Goal: Task Accomplishment & Management: Manage account settings

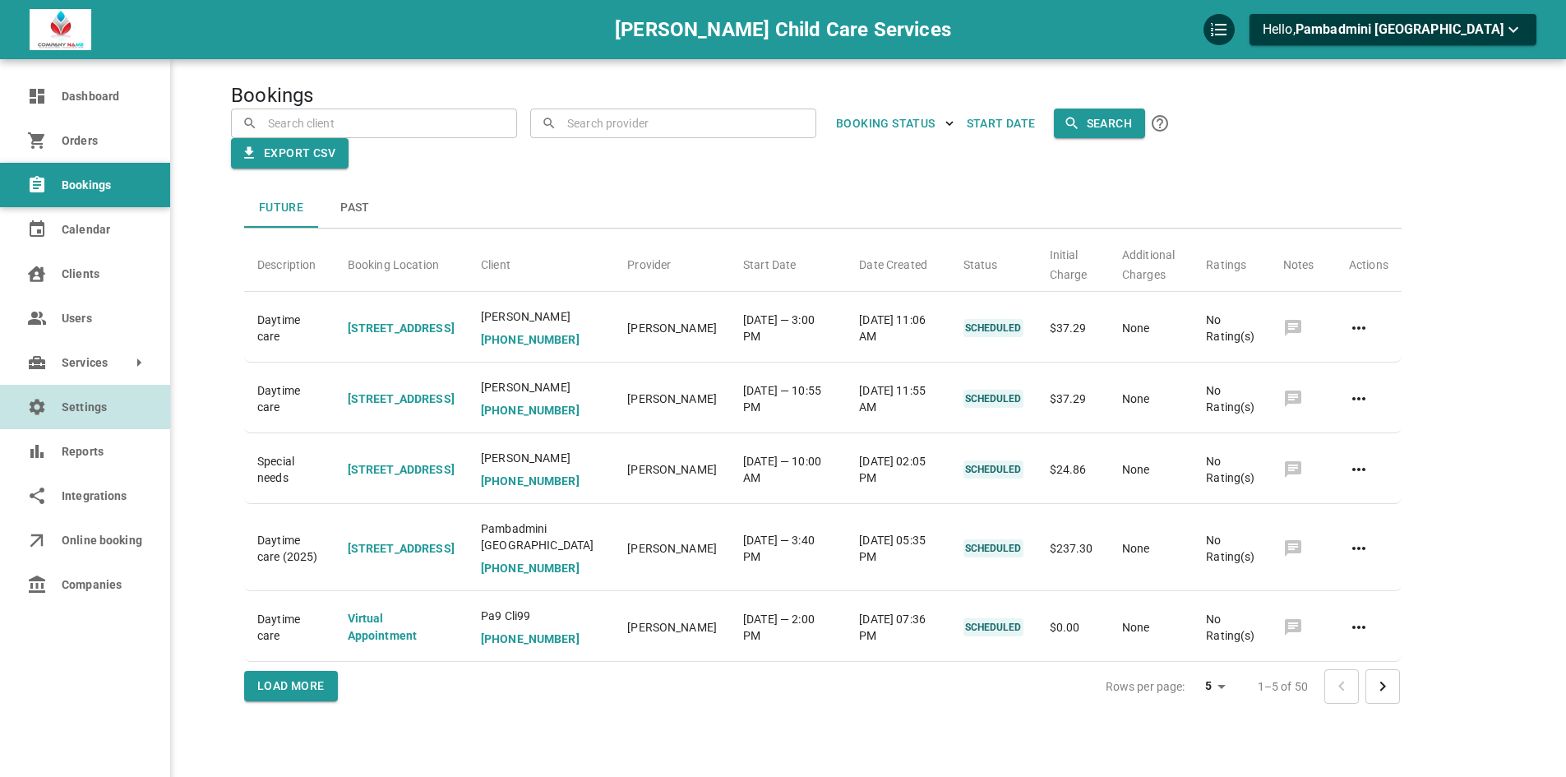
click at [72, 409] on span "Settings" at bounding box center [101, 407] width 79 height 17
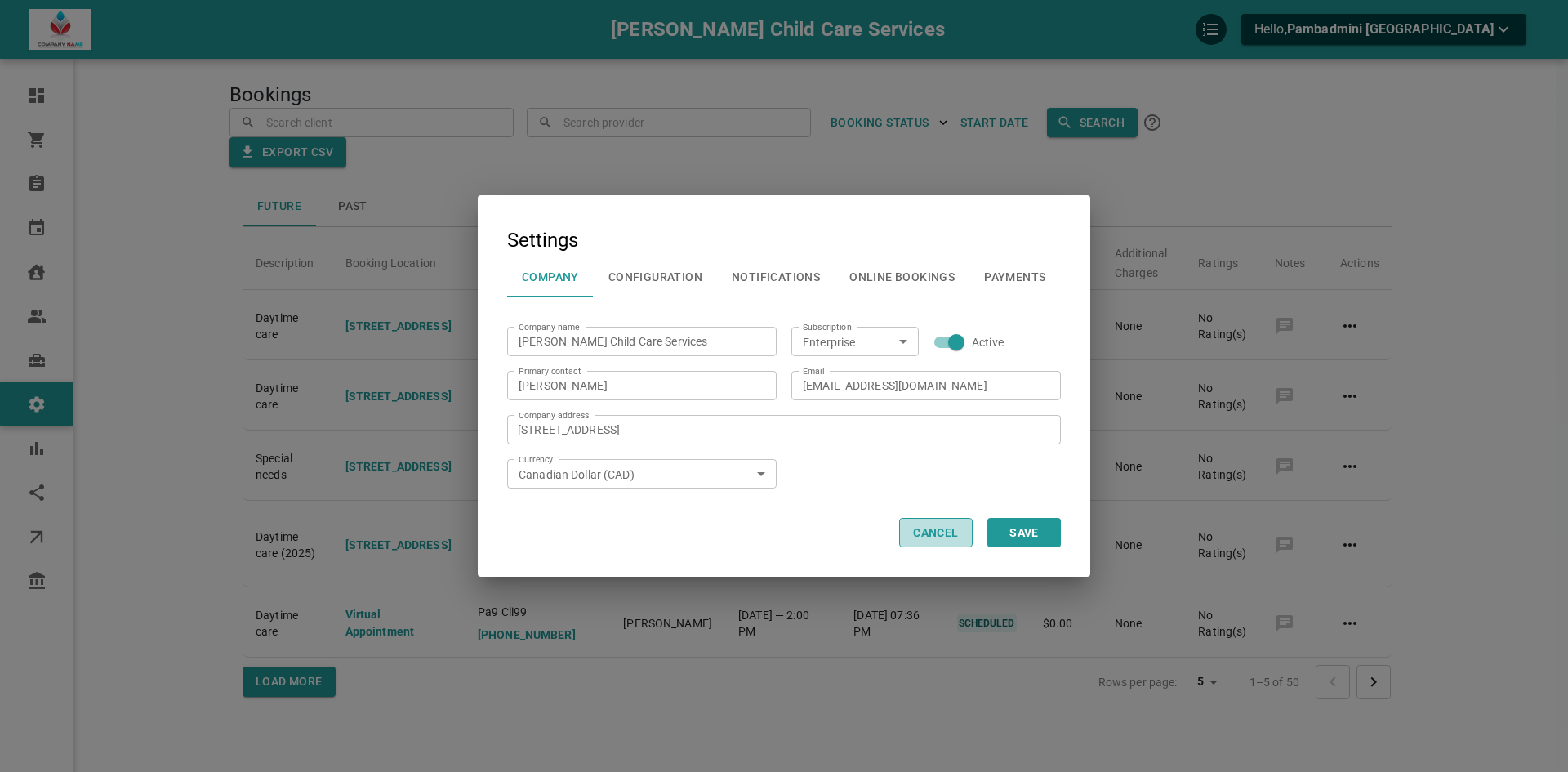
click at [958, 518] on button "Cancel" at bounding box center [936, 533] width 74 height 30
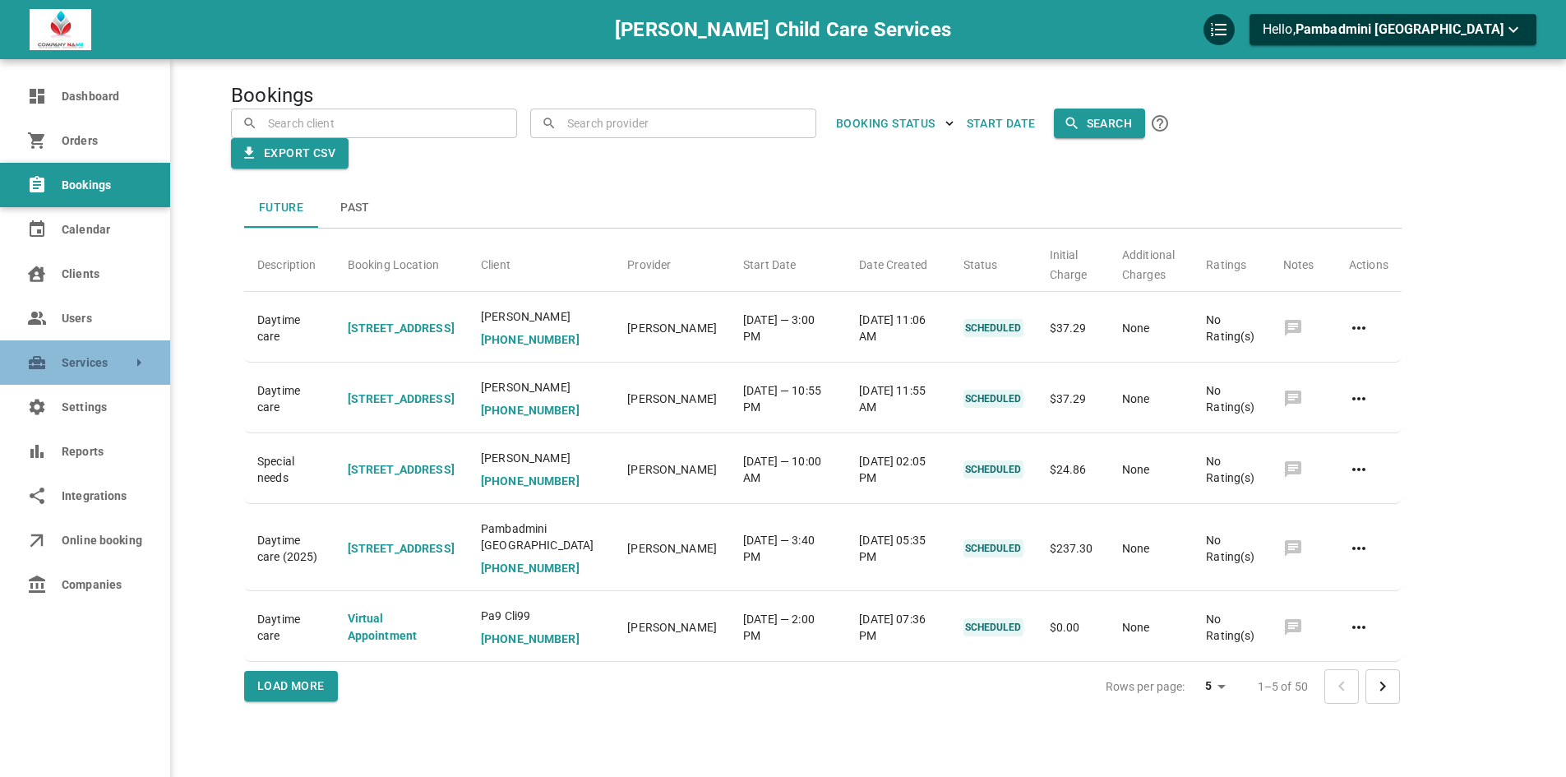
click at [62, 363] on span "Services" at bounding box center [62, 362] width 0 height 17
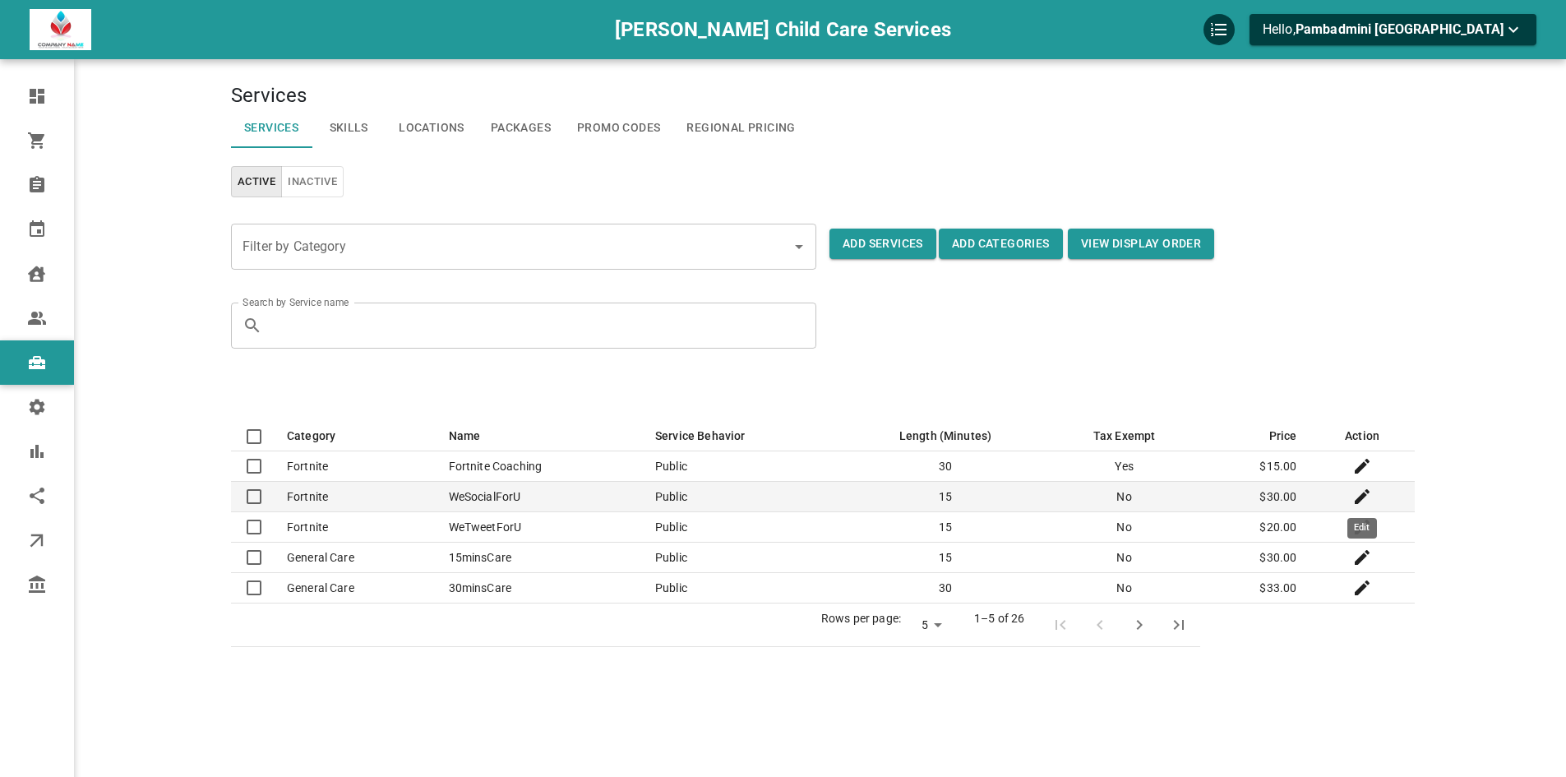
click at [1364, 495] on icon "Edit" at bounding box center [1362, 496] width 15 height 15
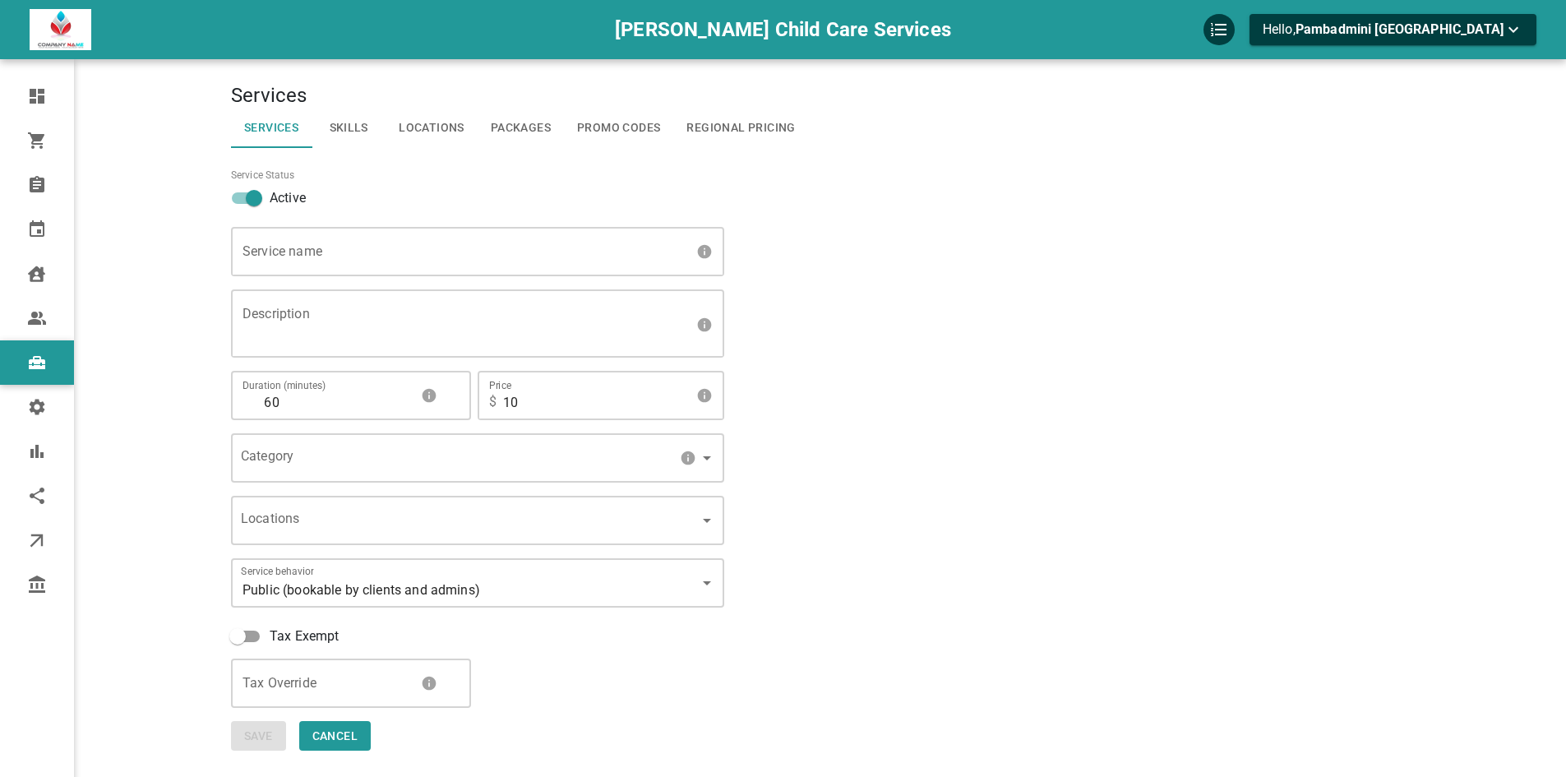
type input "WeSocialForU"
type textarea "We Social for you."
type input "15"
type input "30"
type input "45648600-ba40-4ac2-a10a-1d1fdf639a4a"
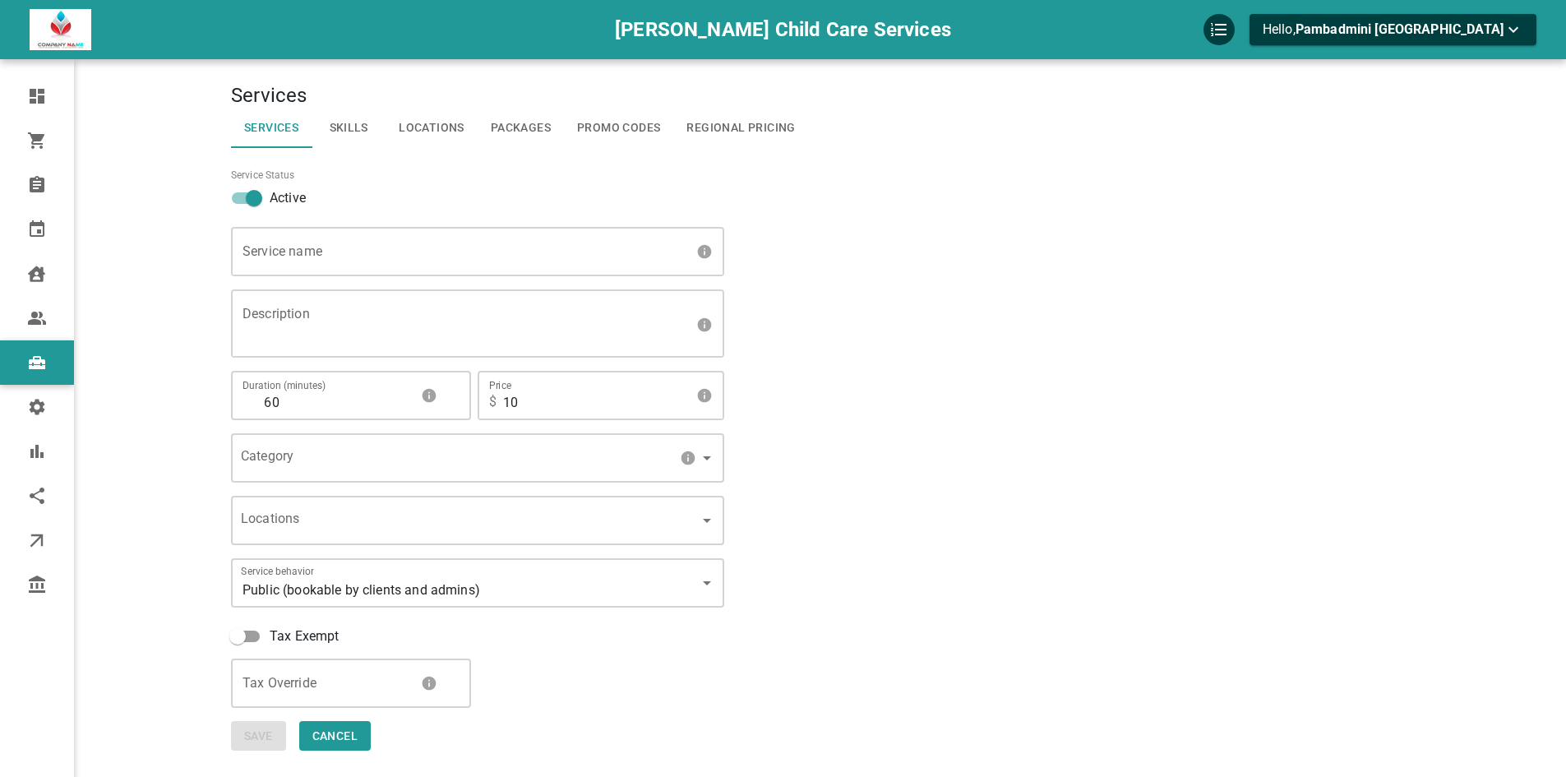
type input "[object Object],[object Object],[object Object],[object Object],[object Object]…"
click at [293, 664] on input "Tax Override" at bounding box center [334, 683] width 160 height 46
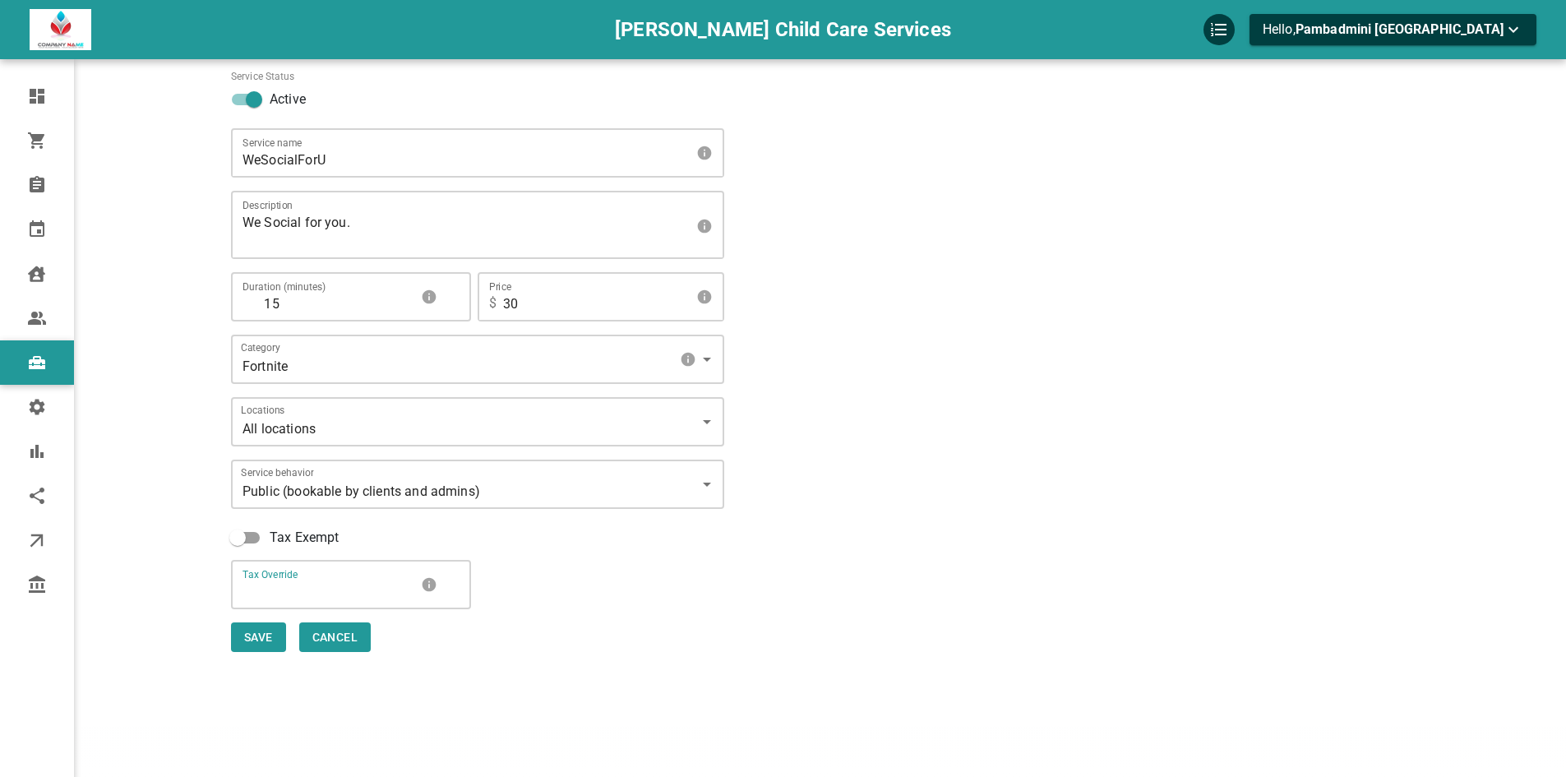
scroll to position [101, 0]
click at [316, 588] on input "Tax Override" at bounding box center [334, 582] width 160 height 46
type input "5"
click at [746, 716] on div "Jawale Child Care Services Hello, Pambadmini Jawale Dashboard Orders Bookings C…" at bounding box center [783, 311] width 1566 height 825
click at [268, 631] on button "Save" at bounding box center [258, 635] width 55 height 30
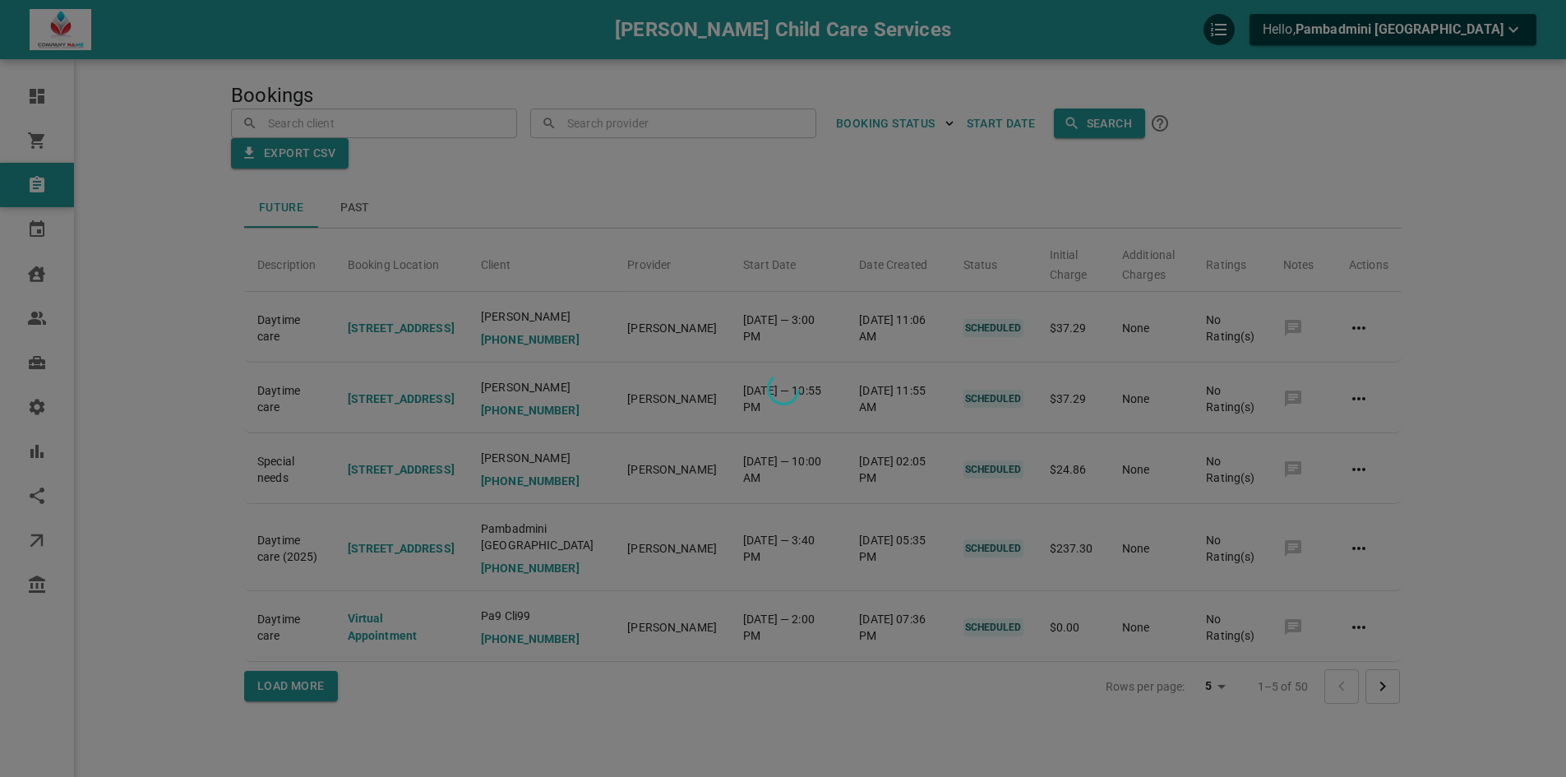
click at [617, 125] on div at bounding box center [783, 388] width 1566 height 777
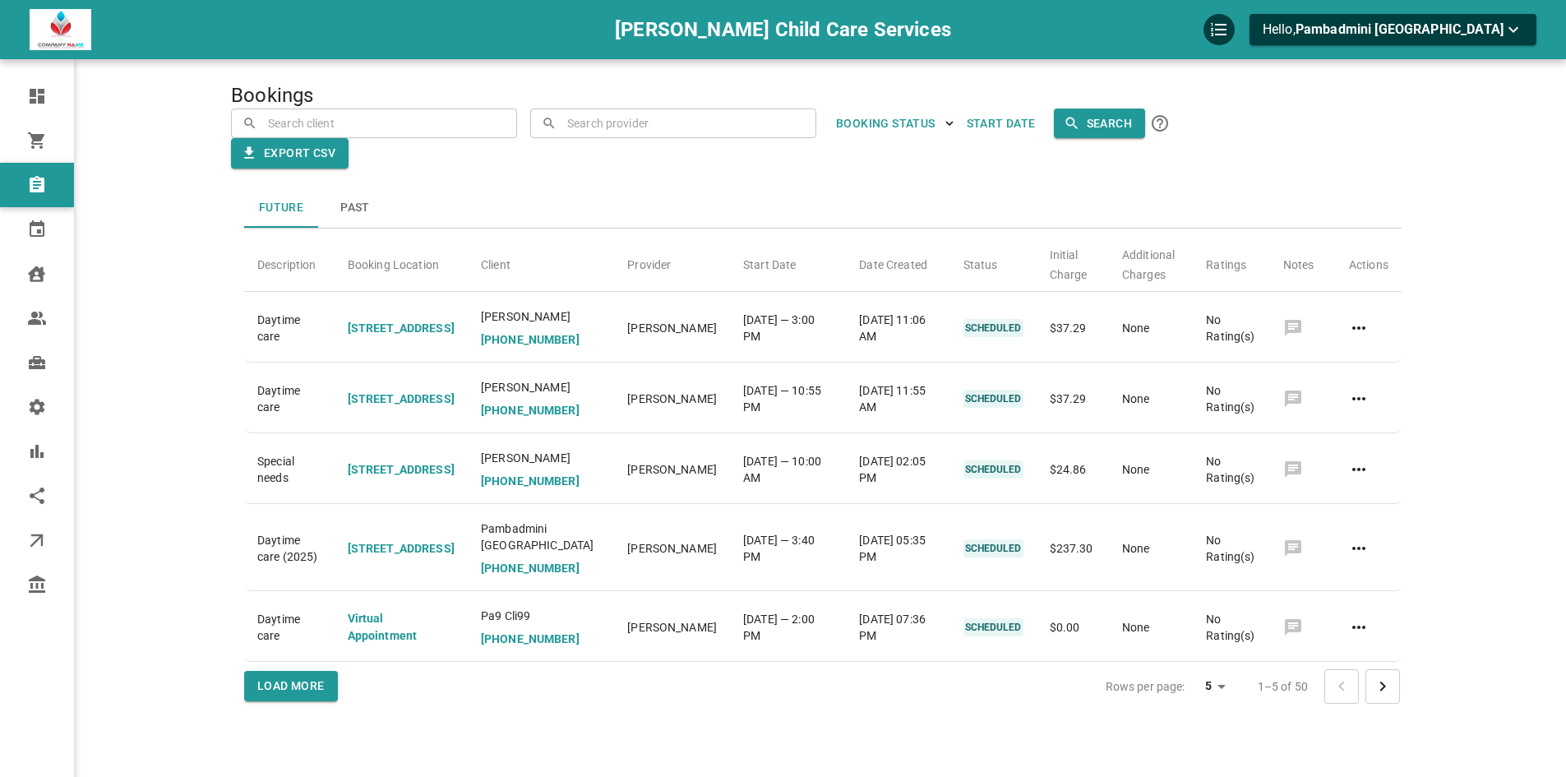
click at [506, 126] on input "text" at bounding box center [385, 123] width 242 height 29
click at [628, 173] on p "[EMAIL_ADDRESS][DOMAIN_NAME]" at bounding box center [621, 174] width 157 height 15
type input "[PERSON_NAME]"
click at [791, 129] on icon "clear" at bounding box center [793, 123] width 15 height 15
click at [717, 173] on div "Future Past Description Booking Location Client Provider Start Date Date Create…" at bounding box center [823, 448] width 1184 height 559
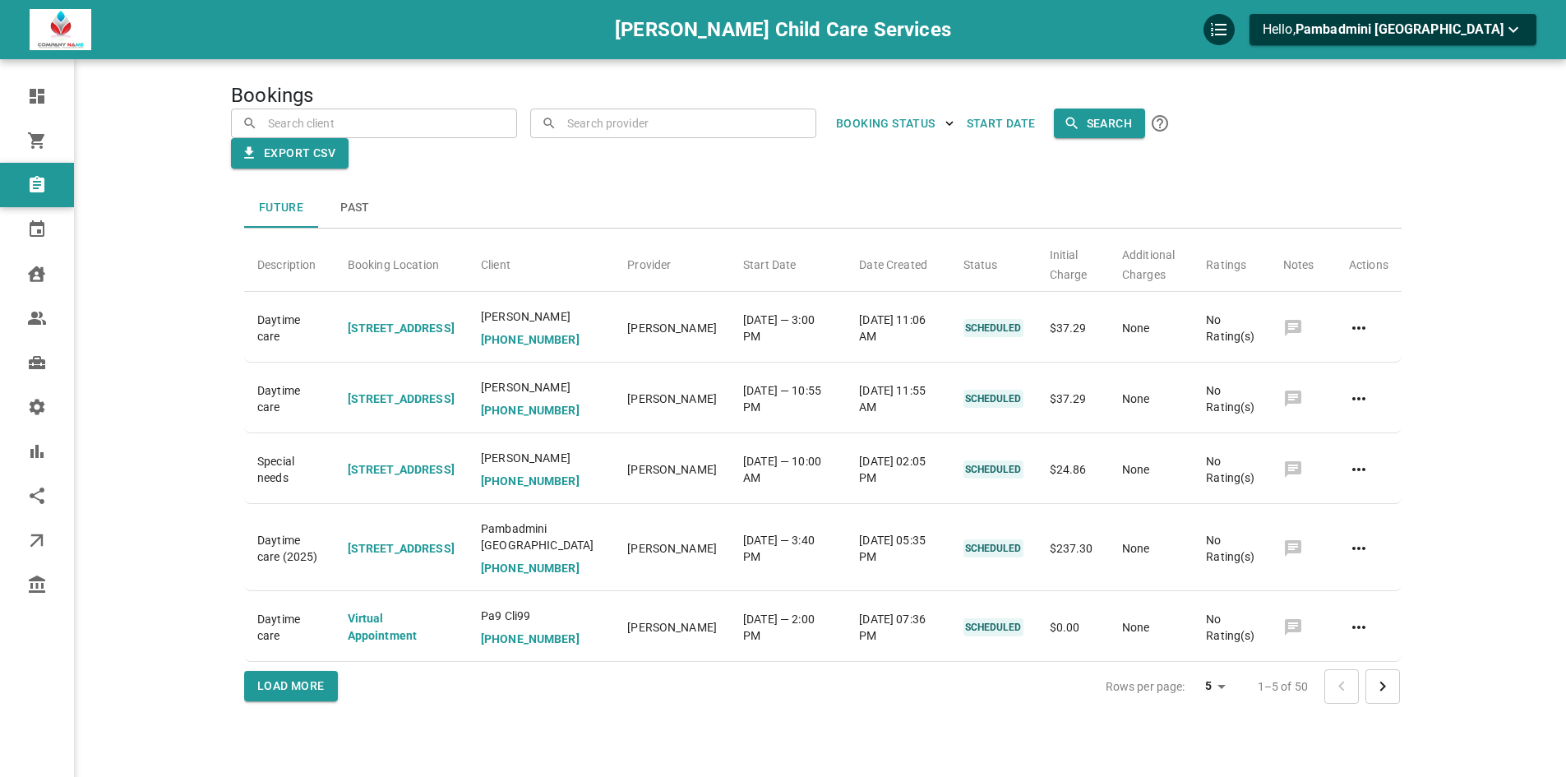
click at [698, 108] on div "Bookings ​ ​ ​ ​ BOOKING STATUS Start Date Search Export CSV Future Past Descri…" at bounding box center [823, 413] width 1184 height 777
click at [506, 111] on input "text" at bounding box center [385, 123] width 242 height 29
click at [652, 156] on div "[PERSON_NAME] [EMAIL_ADDRESS][PERSON_NAME][DOMAIN_NAME]" at bounding box center [632, 166] width 179 height 32
type input "[PERSON_NAME]"
click at [769, 126] on input "[PERSON_NAME]" at bounding box center [669, 123] width 212 height 29
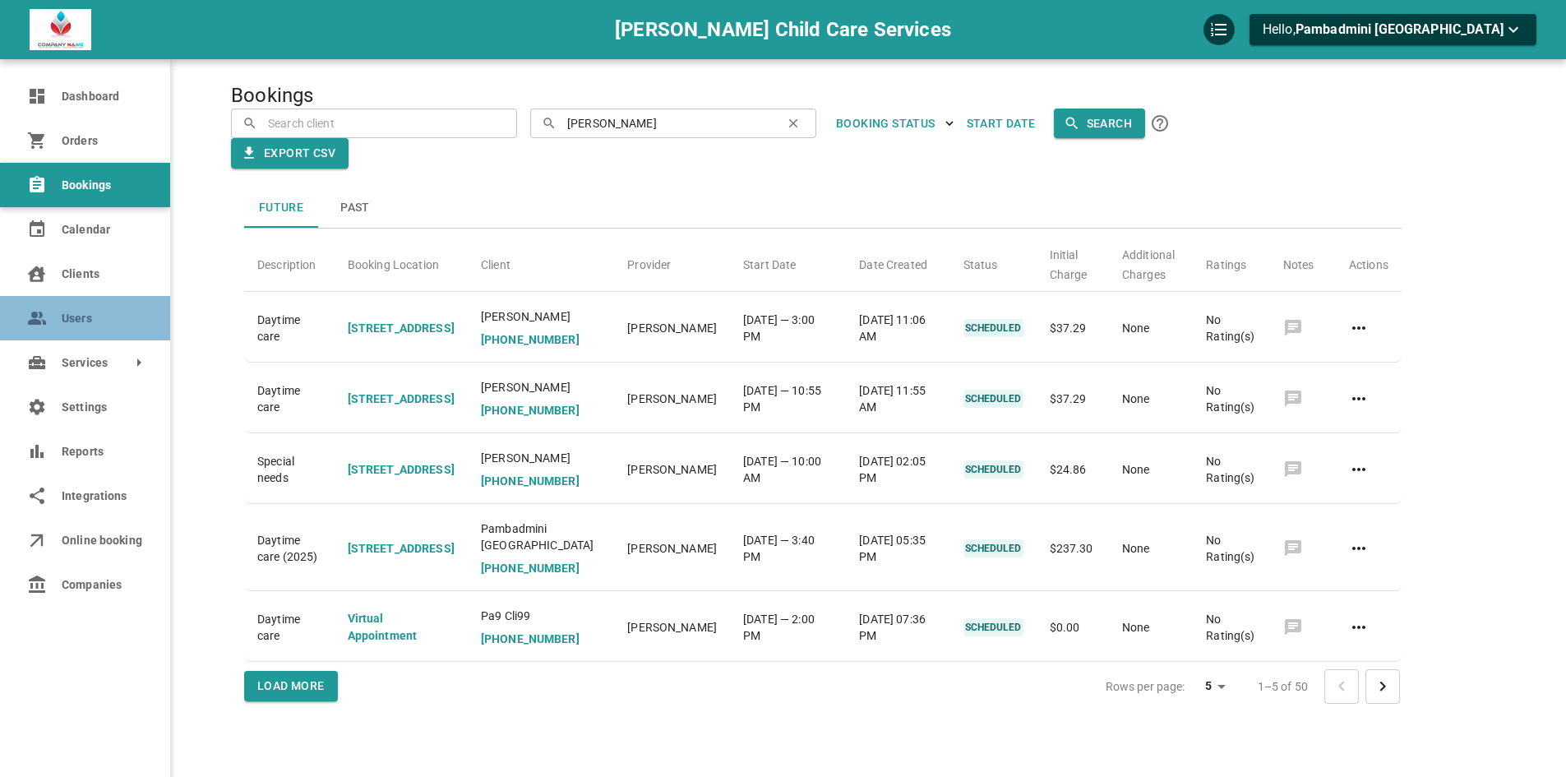
click at [61, 318] on link "Users" at bounding box center [85, 318] width 170 height 44
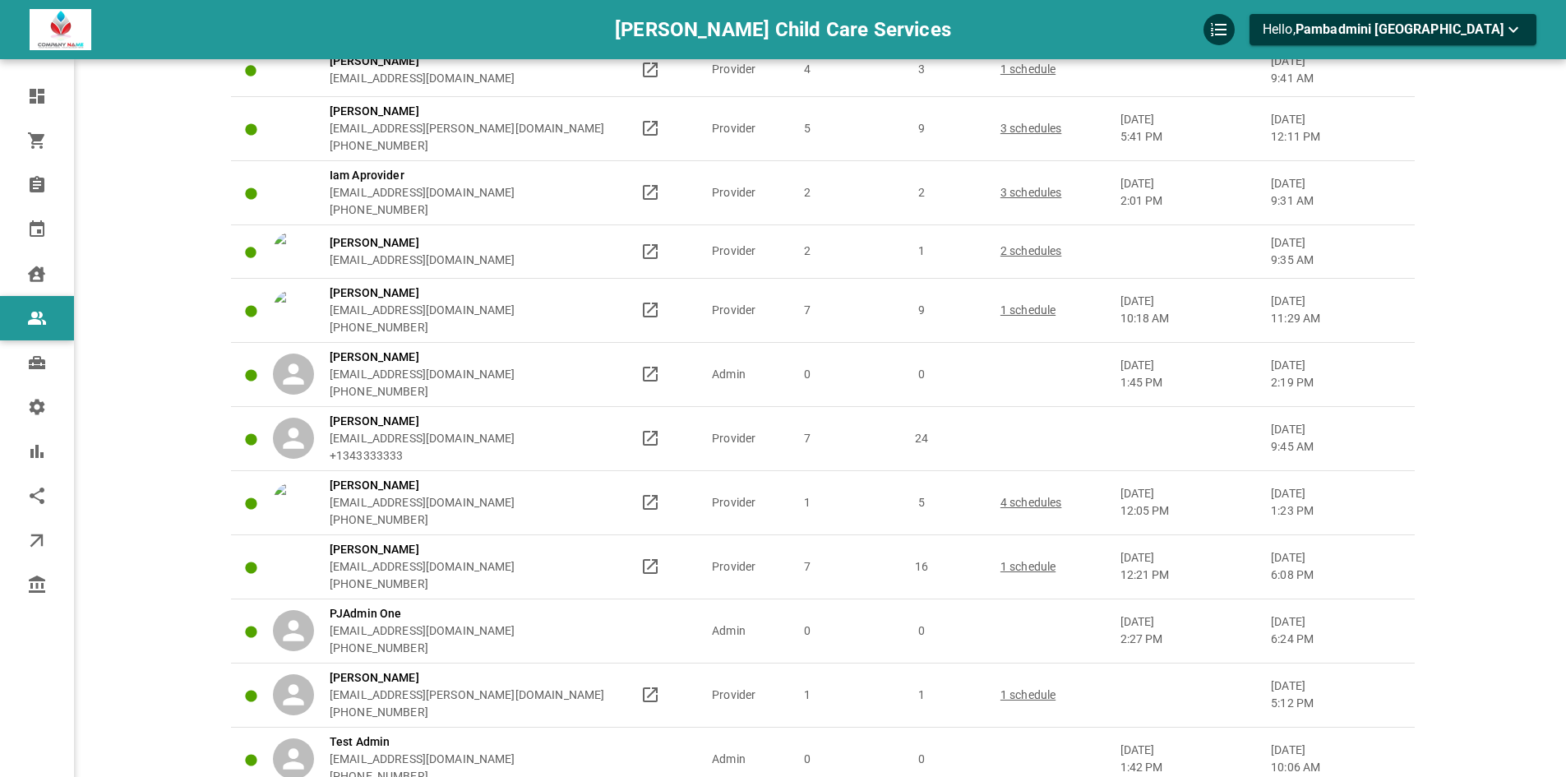
scroll to position [986, 0]
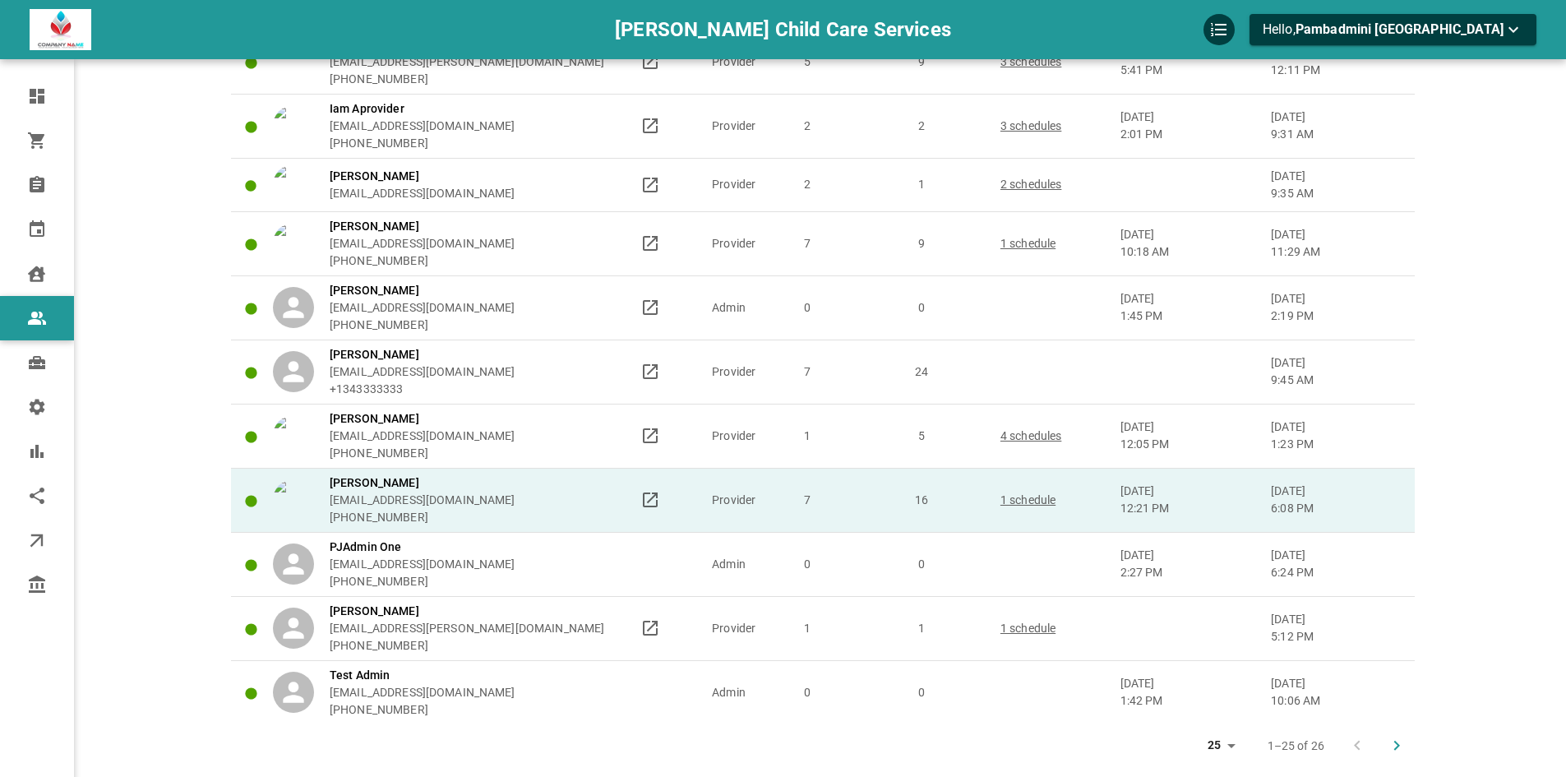
click at [824, 483] on td "7" at bounding box center [835, 500] width 106 height 64
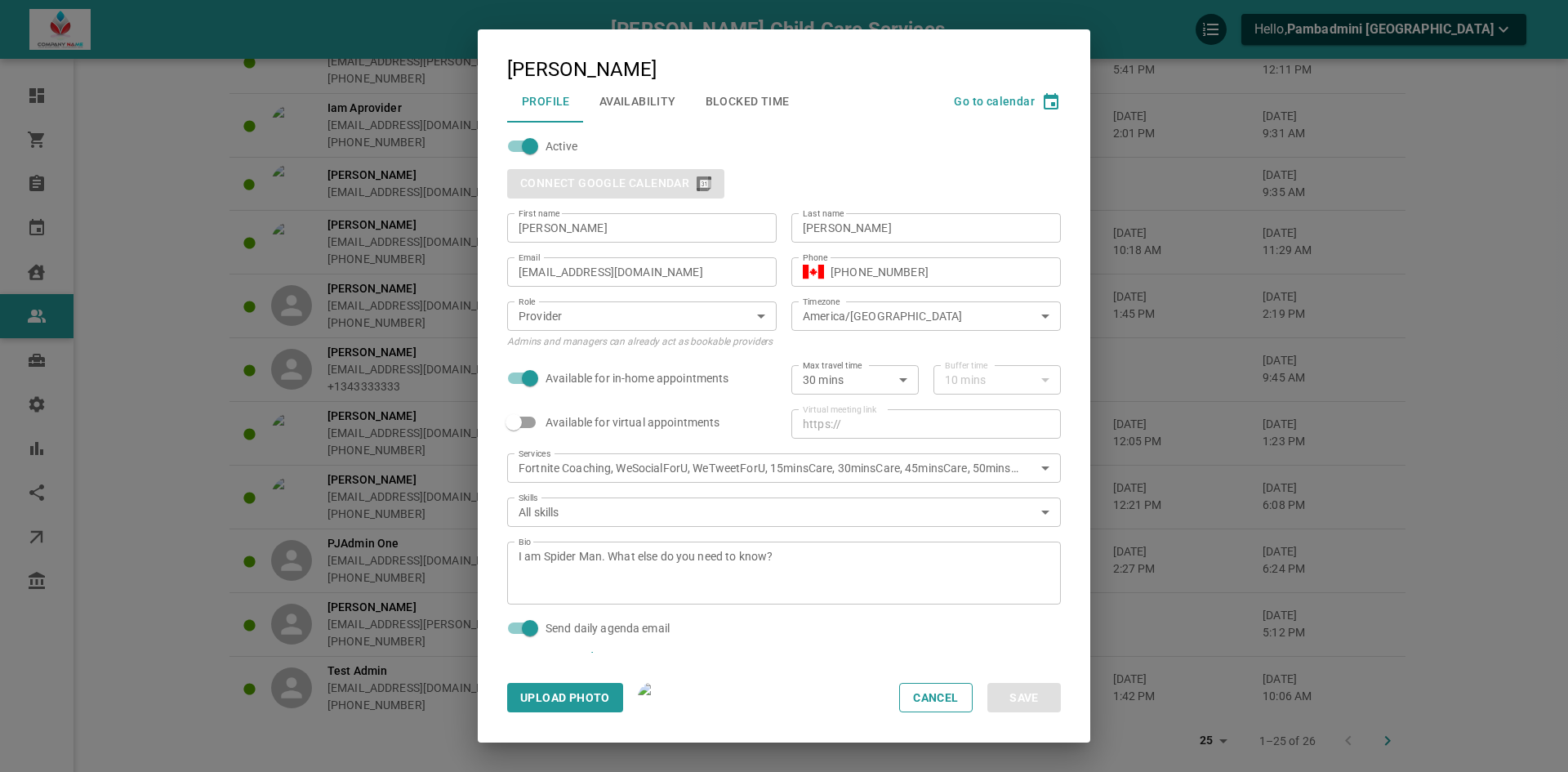
click at [642, 99] on button "Availability" at bounding box center [638, 101] width 106 height 43
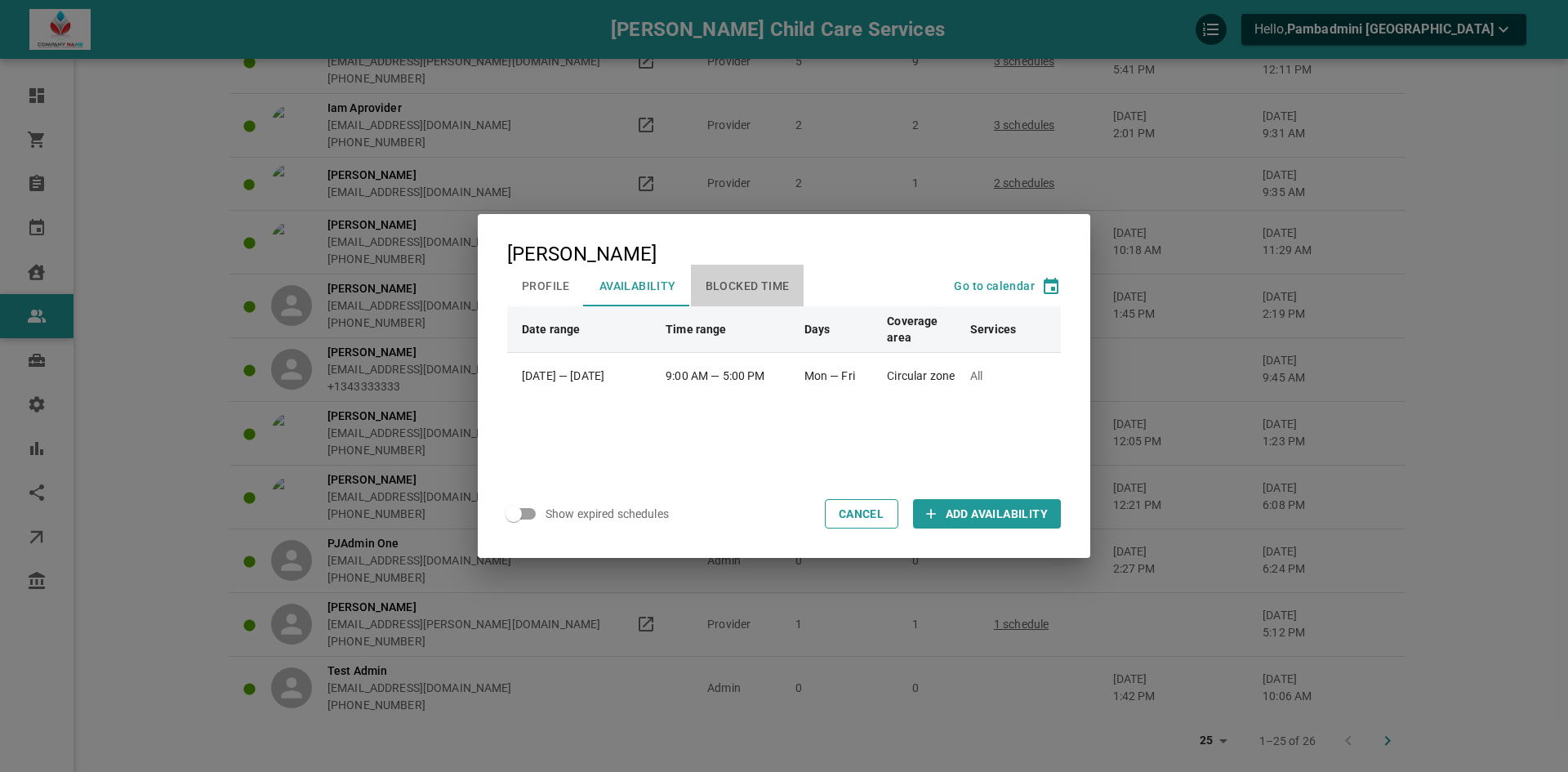
click at [741, 295] on button "Blocked Time" at bounding box center [747, 285] width 113 height 43
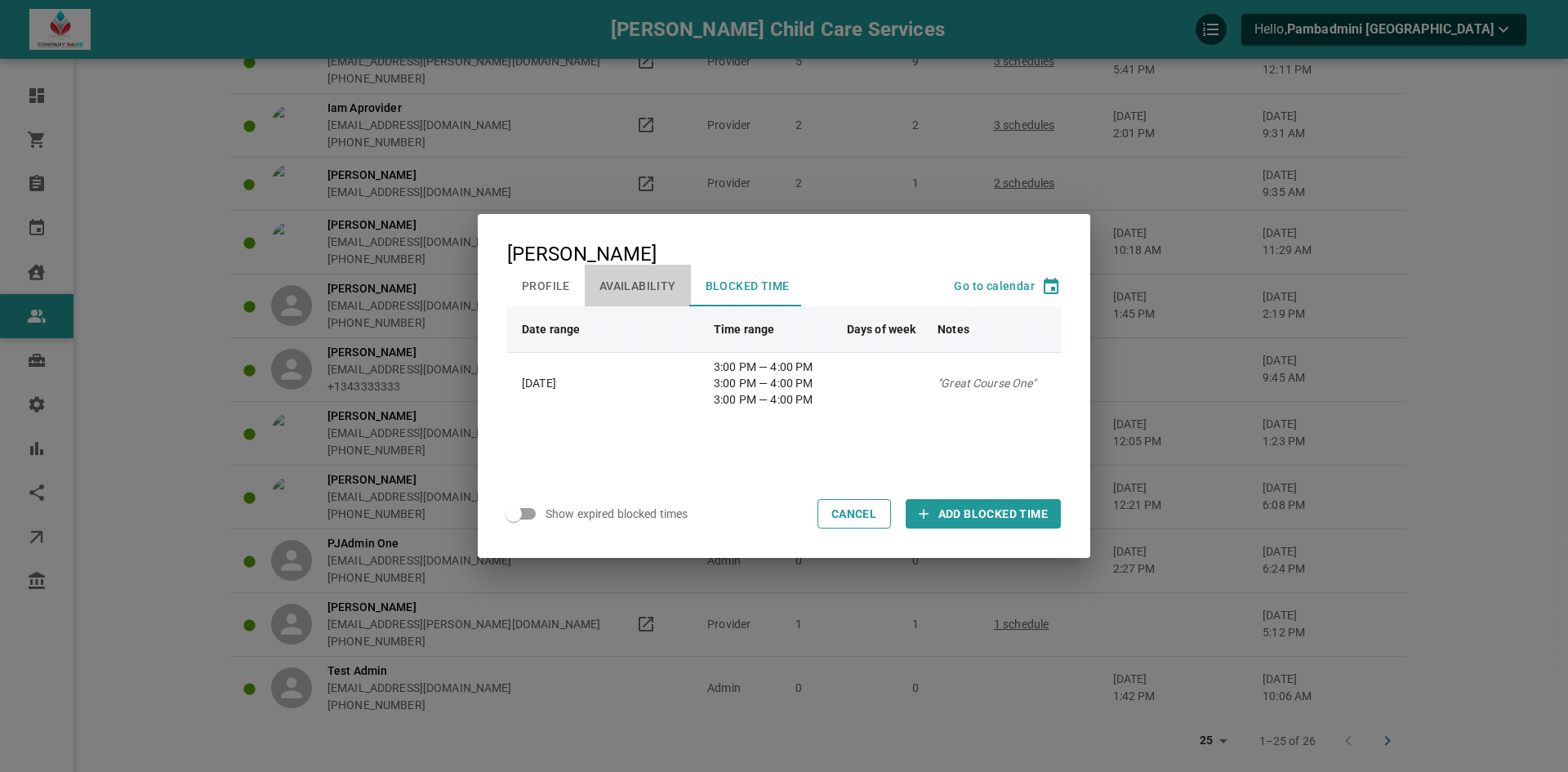
click at [658, 281] on button "Availability" at bounding box center [638, 285] width 106 height 43
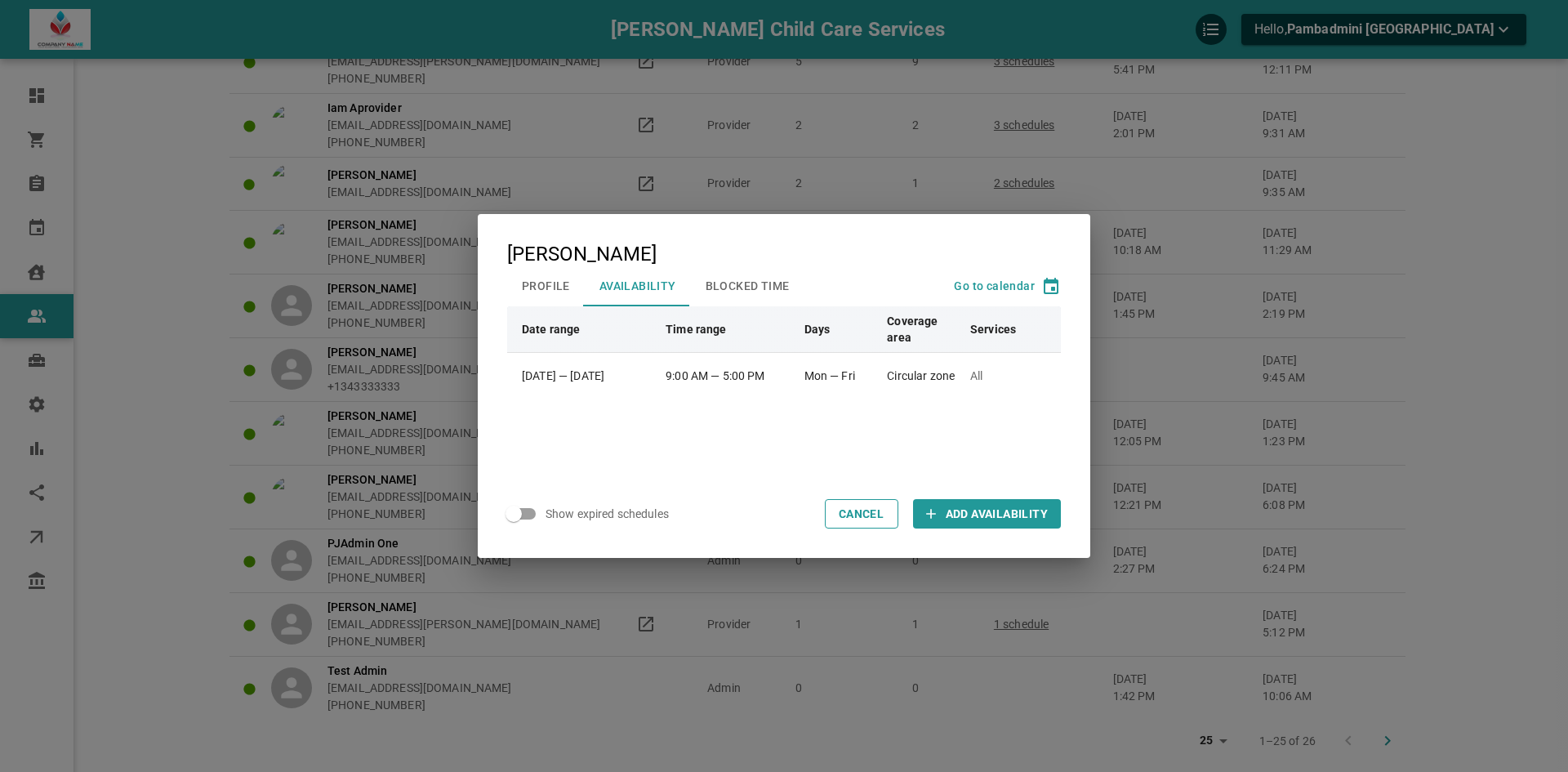
click at [544, 283] on button "Profile" at bounding box center [546, 285] width 78 height 43
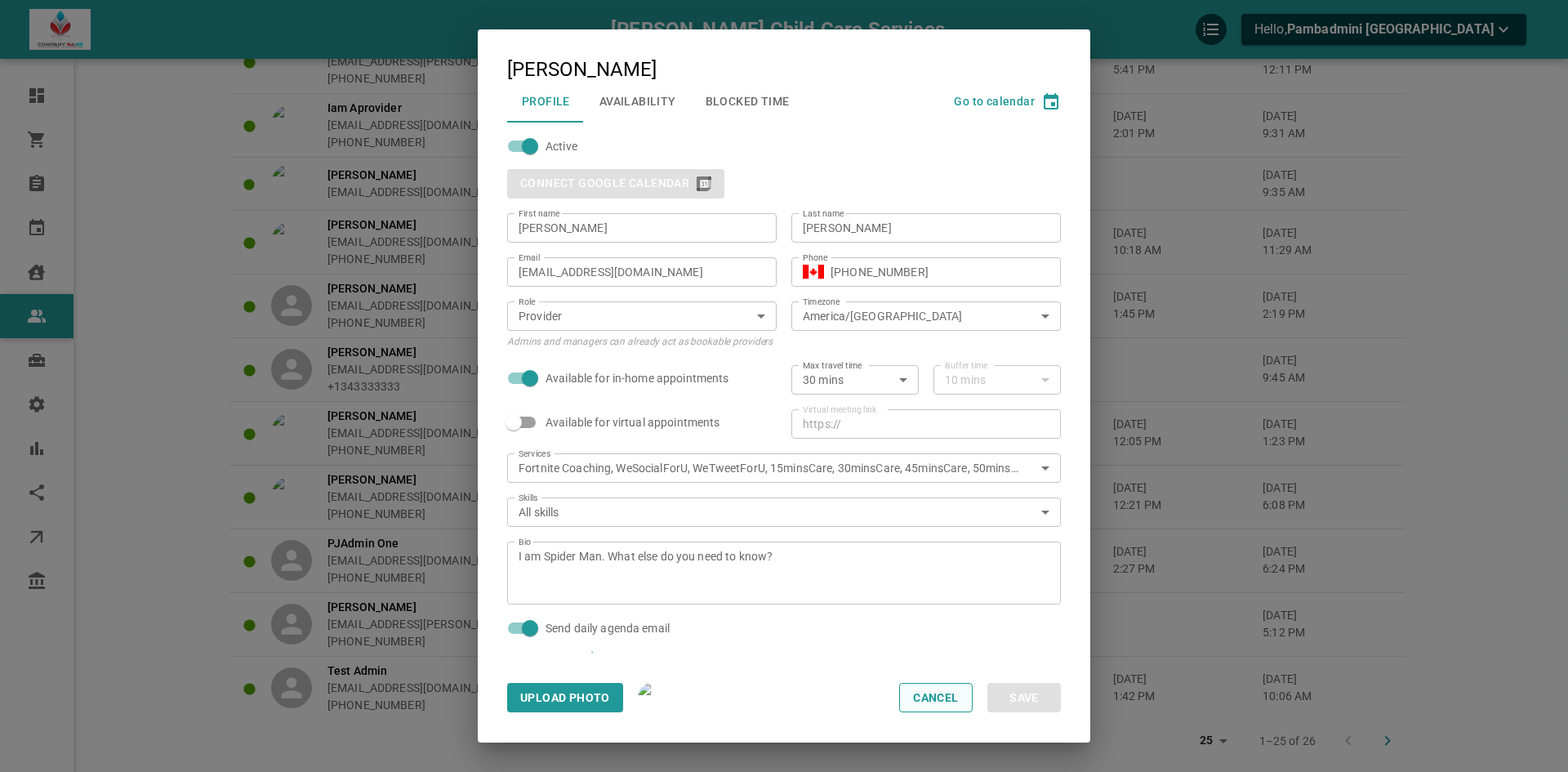
click at [940, 699] on button "Cancel" at bounding box center [936, 697] width 74 height 30
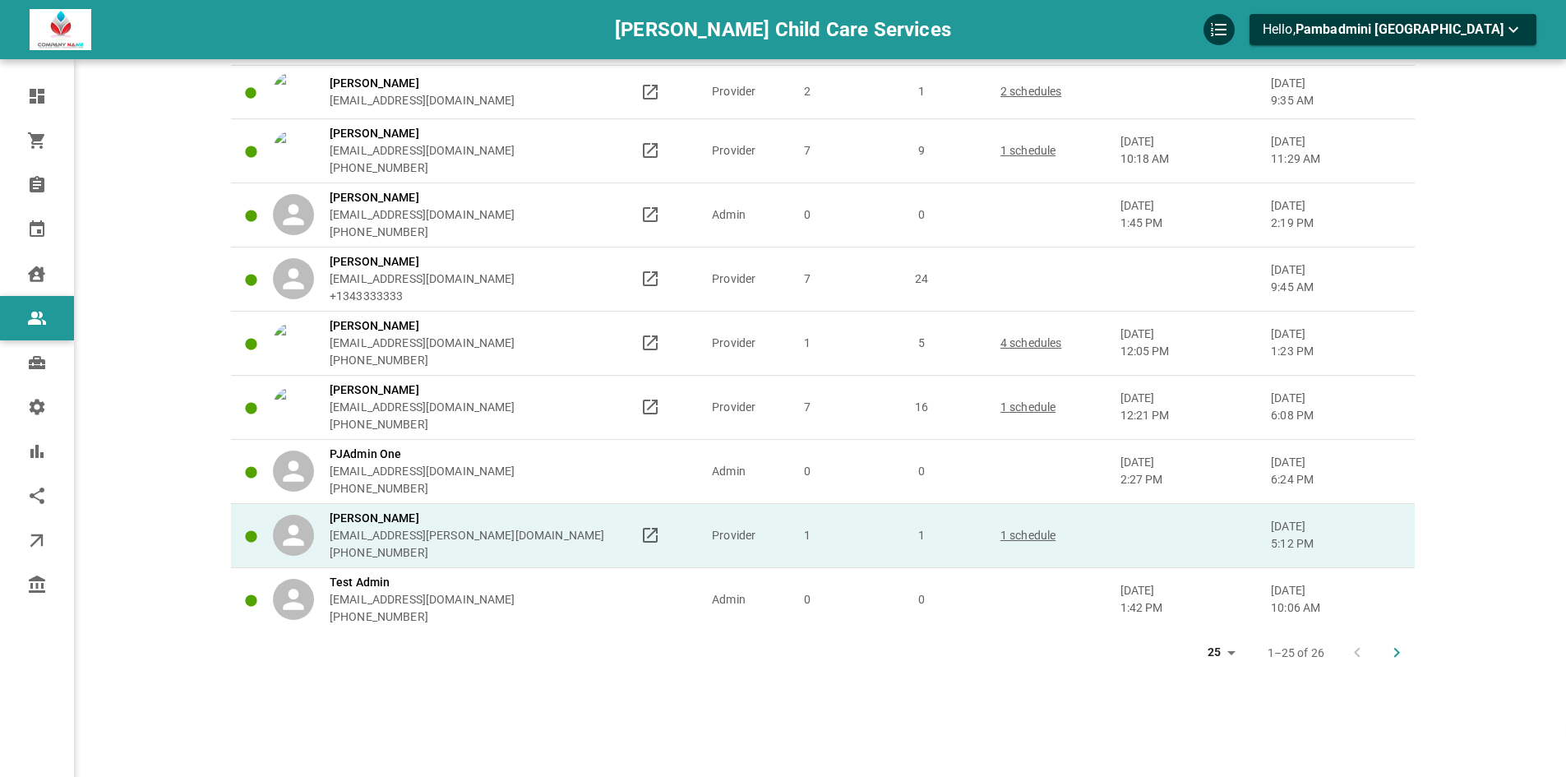
scroll to position [915, 0]
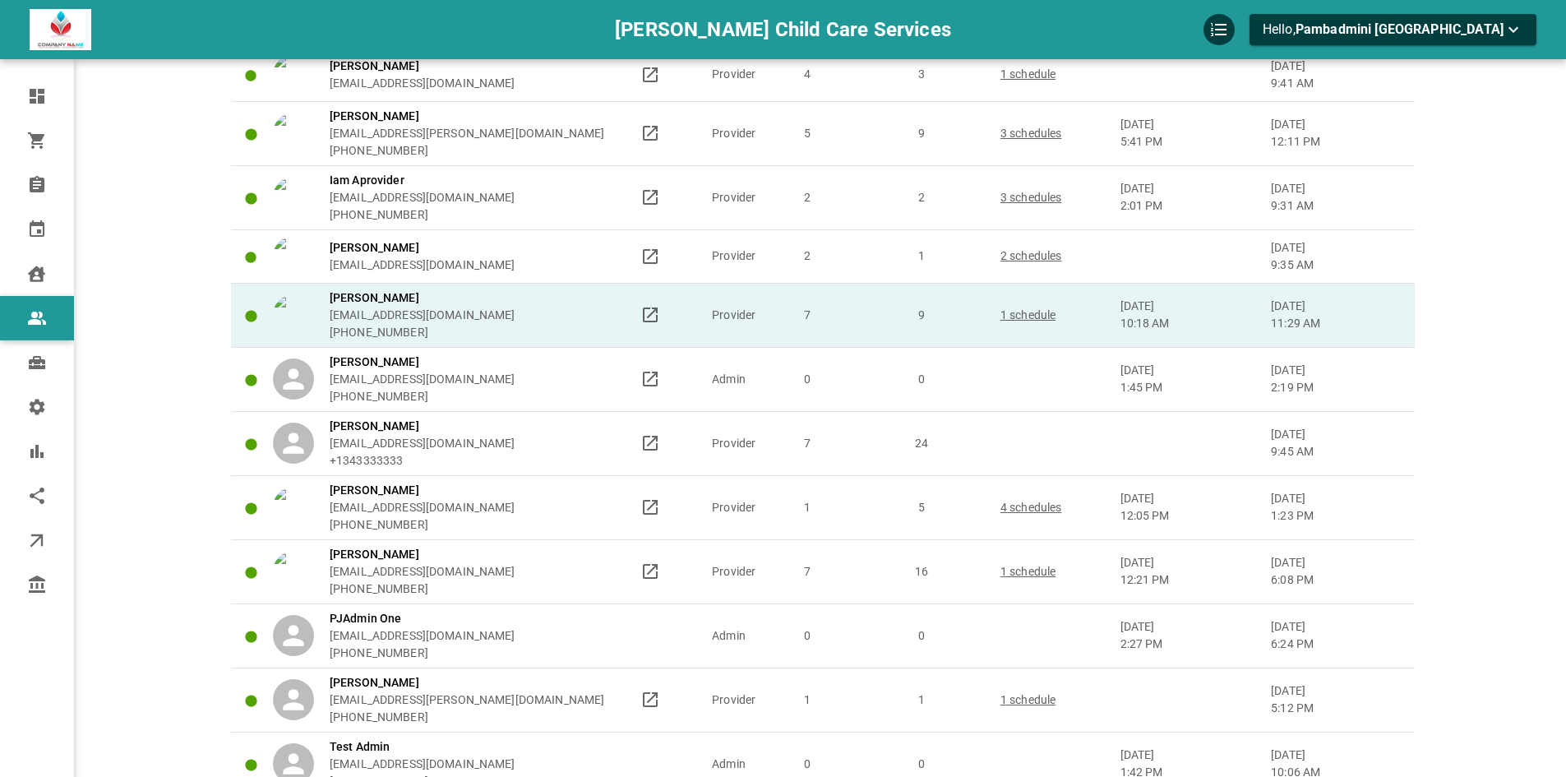
click at [584, 309] on div "[PERSON_NAME] [EMAIL_ADDRESS][DOMAIN_NAME] [PHONE_NUMBER]" at bounding box center [449, 315] width 353 height 52
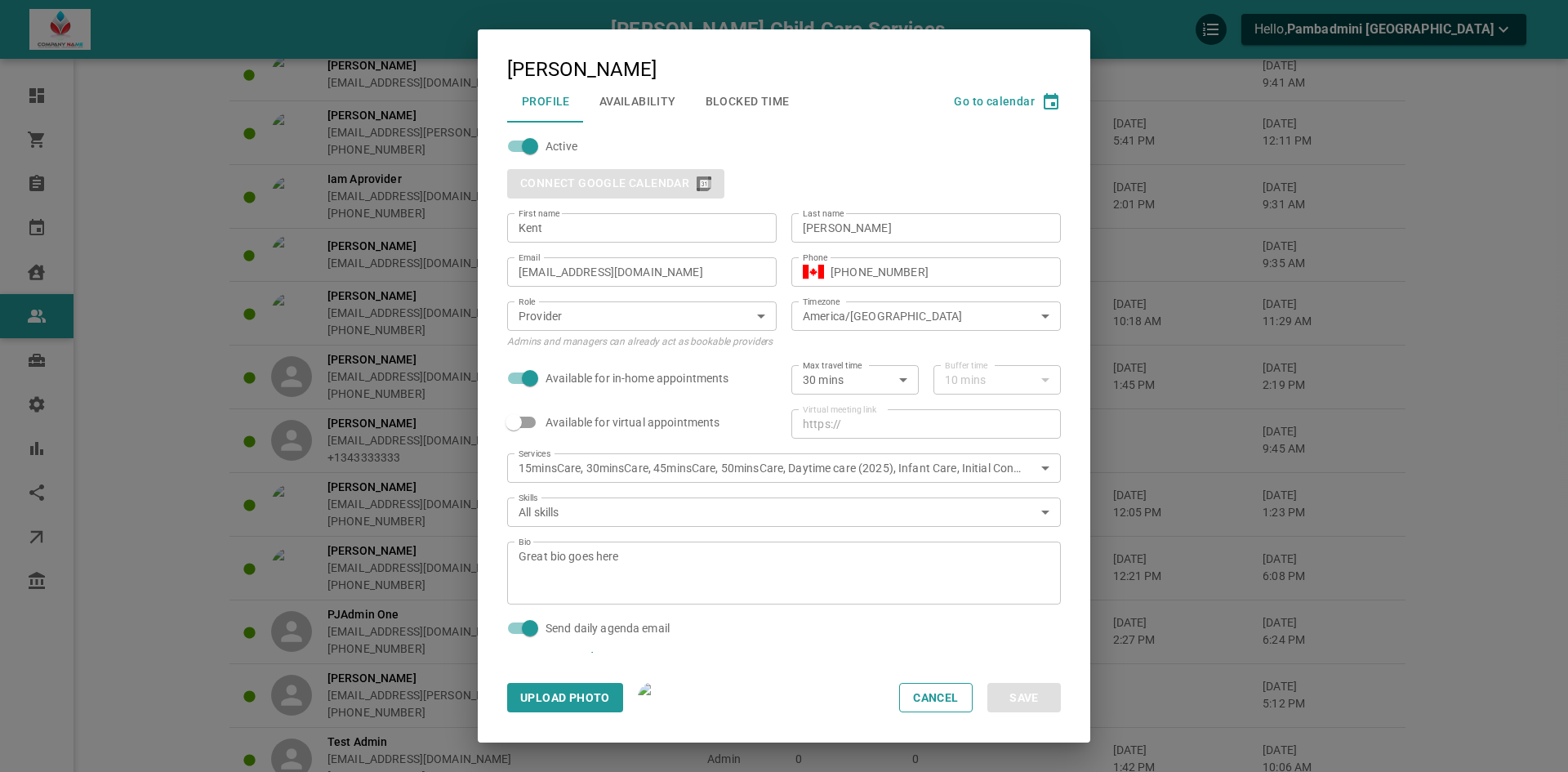
click at [657, 104] on button "Availability" at bounding box center [638, 101] width 106 height 43
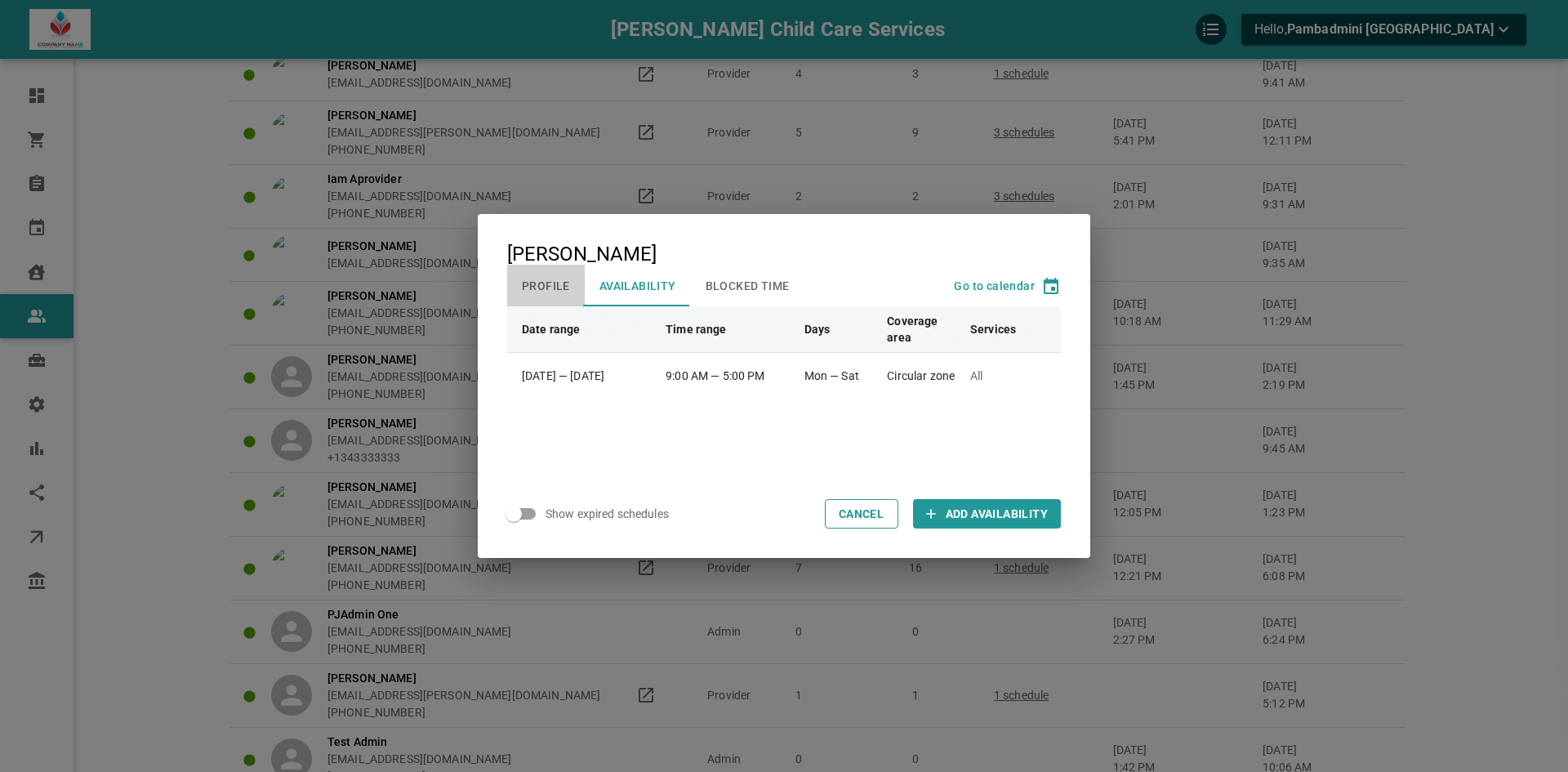
click at [529, 283] on button "Profile" at bounding box center [546, 285] width 78 height 43
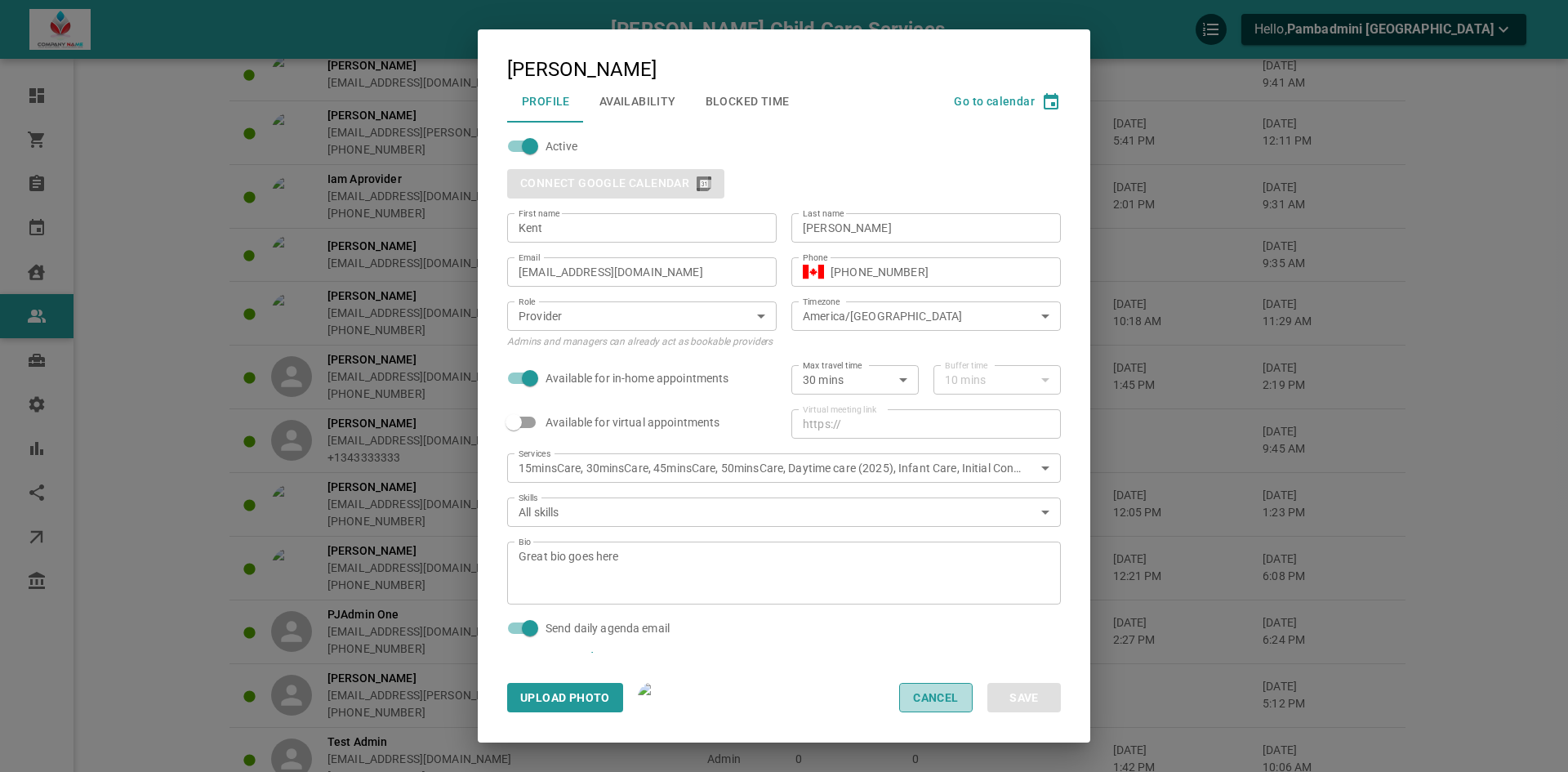
click at [935, 704] on button "Cancel" at bounding box center [936, 697] width 74 height 30
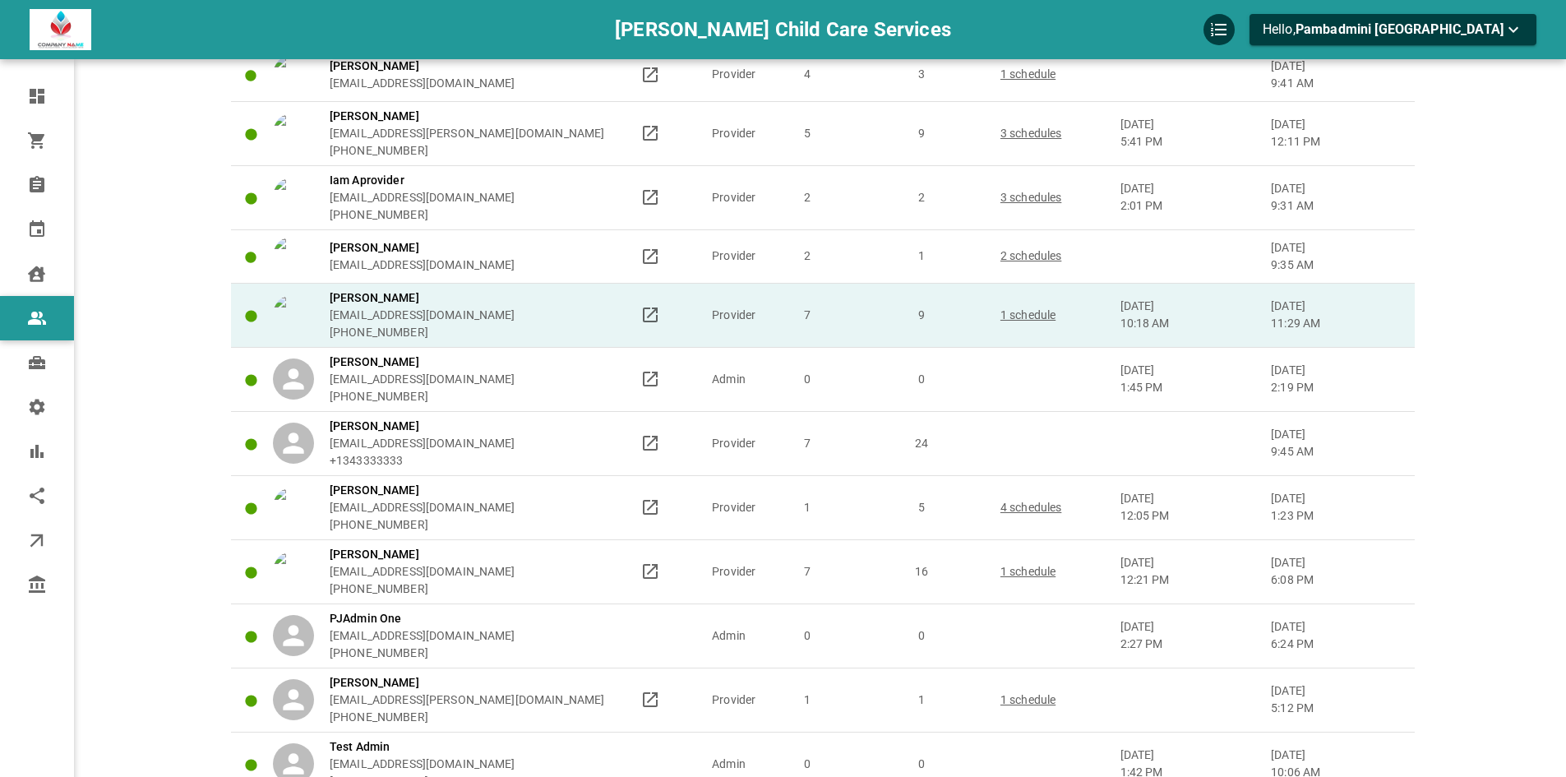
click at [592, 306] on div "[PERSON_NAME] [EMAIL_ADDRESS][DOMAIN_NAME] [PHONE_NUMBER]" at bounding box center [449, 315] width 353 height 52
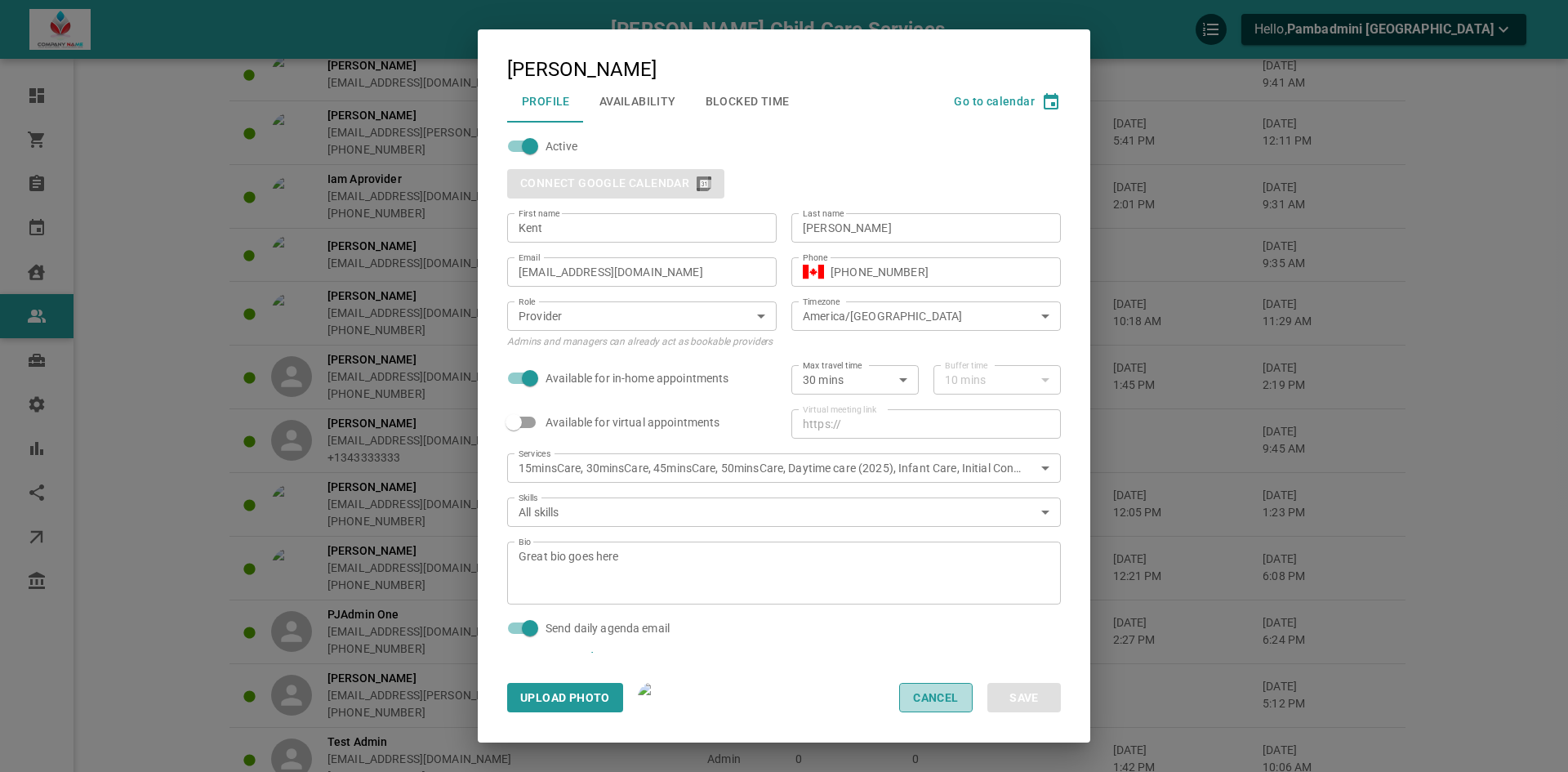
click at [963, 695] on button "Cancel" at bounding box center [936, 697] width 74 height 30
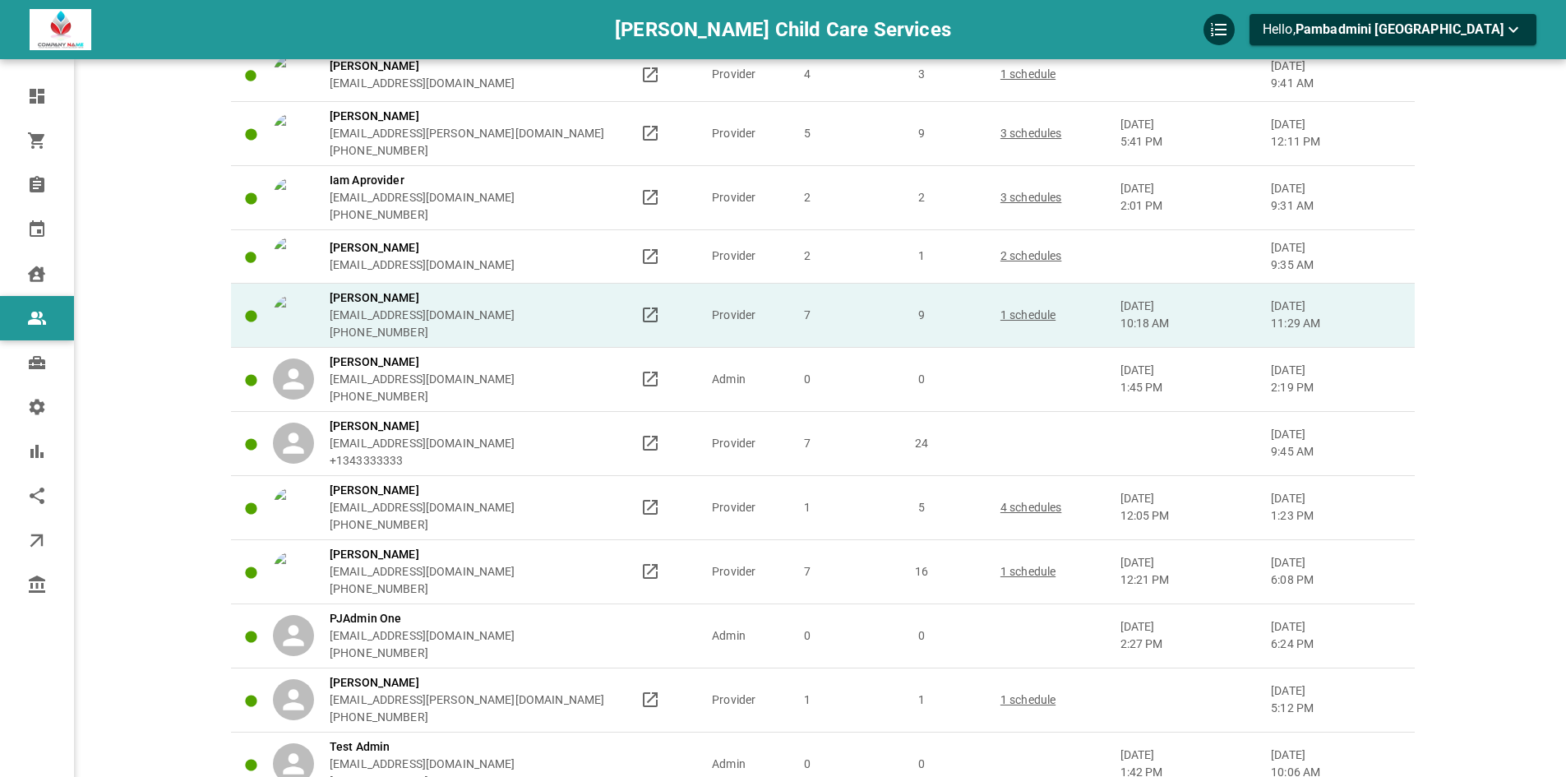
click at [533, 319] on div "[PERSON_NAME] [EMAIL_ADDRESS][DOMAIN_NAME] [PHONE_NUMBER]" at bounding box center [449, 315] width 353 height 52
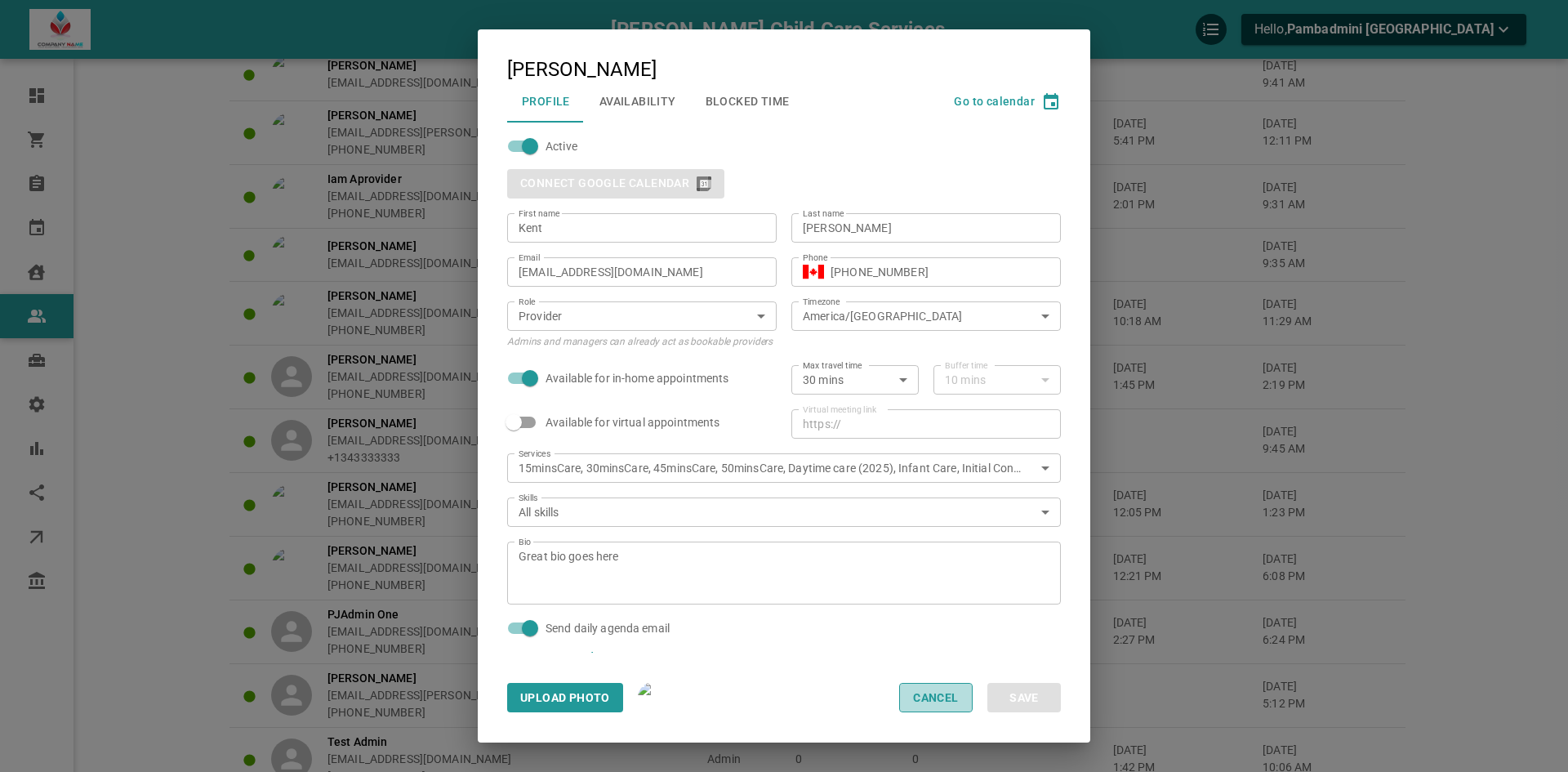
click at [920, 685] on button "Cancel" at bounding box center [936, 697] width 74 height 30
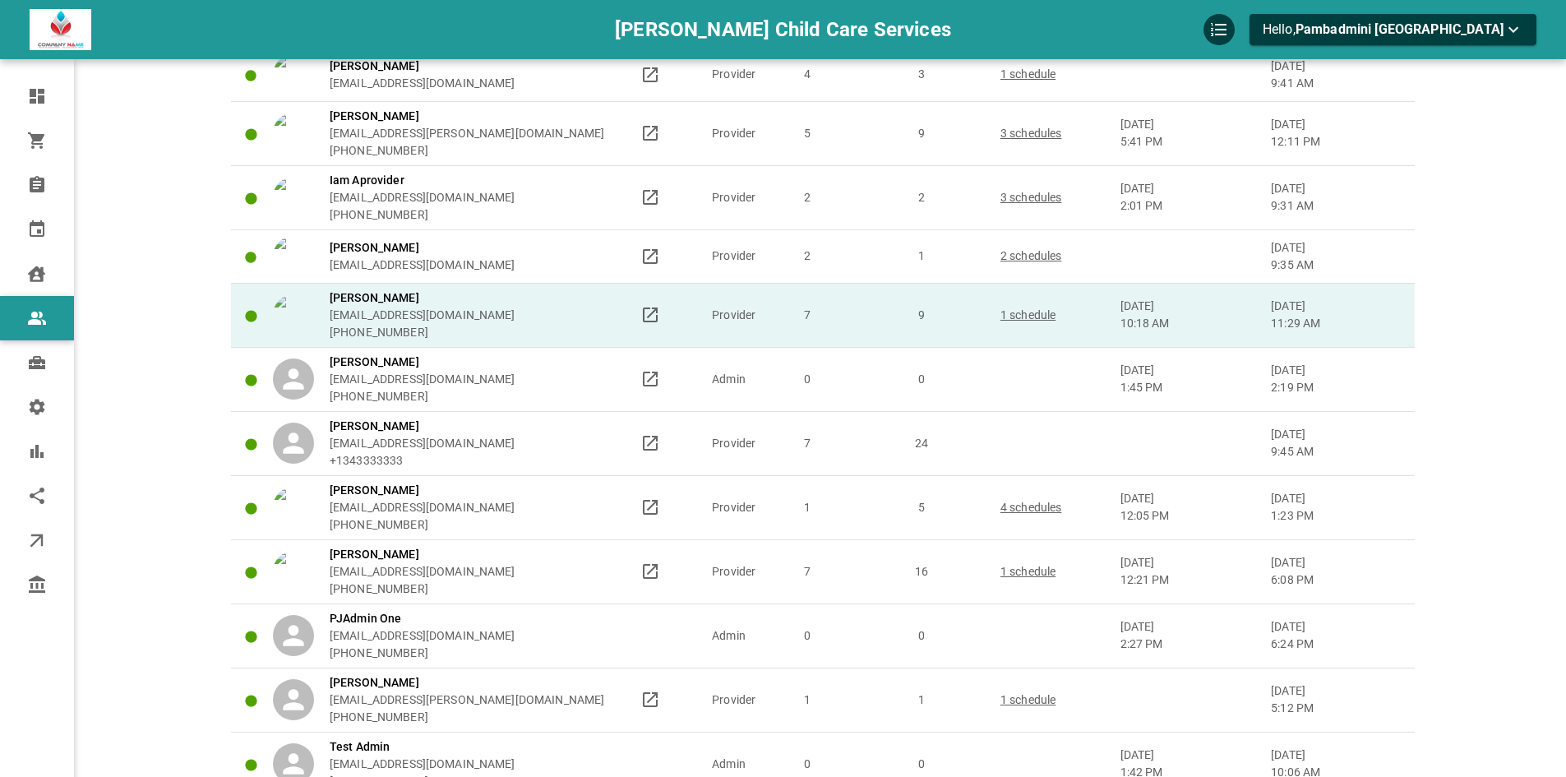
click at [565, 327] on div "[PERSON_NAME] [EMAIL_ADDRESS][DOMAIN_NAME] [PHONE_NUMBER]" at bounding box center [449, 315] width 353 height 52
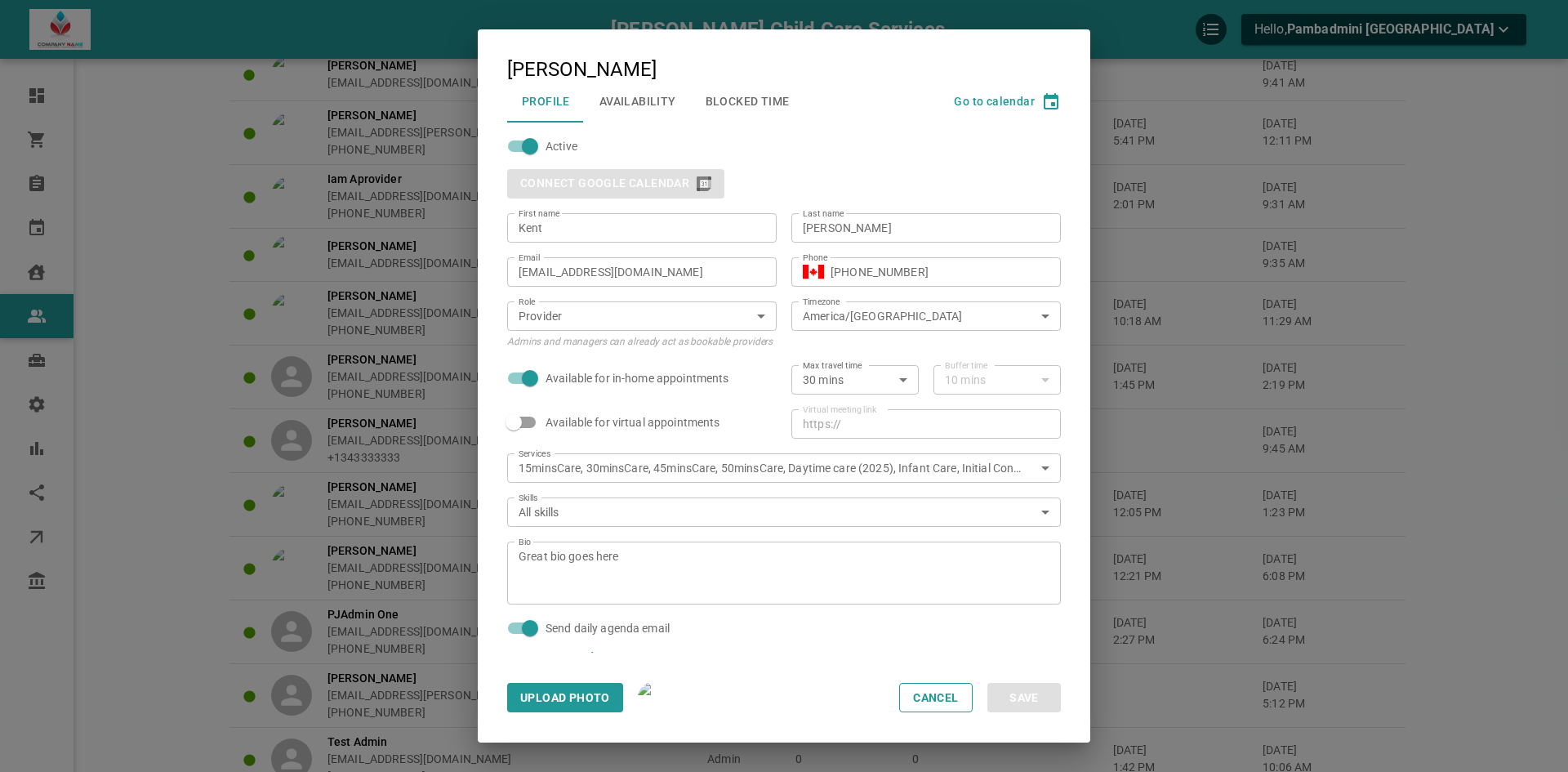
click at [960, 737] on div "Upload Photo Cancel Save" at bounding box center [784, 697] width 613 height 89
click at [933, 694] on button "Cancel" at bounding box center [936, 697] width 74 height 30
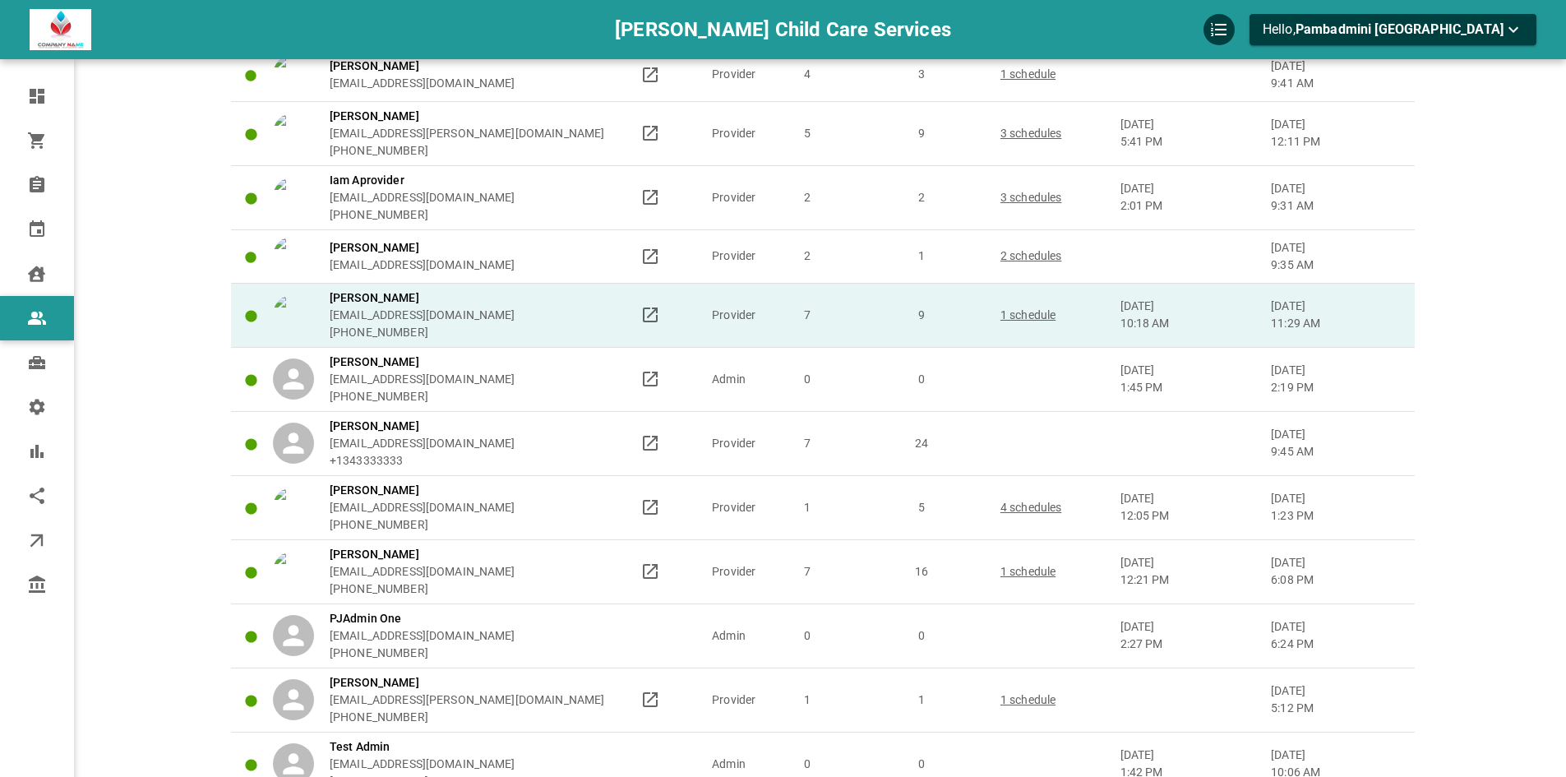
click at [536, 307] on div "[PERSON_NAME] [EMAIL_ADDRESS][DOMAIN_NAME] [PHONE_NUMBER]" at bounding box center [449, 315] width 353 height 52
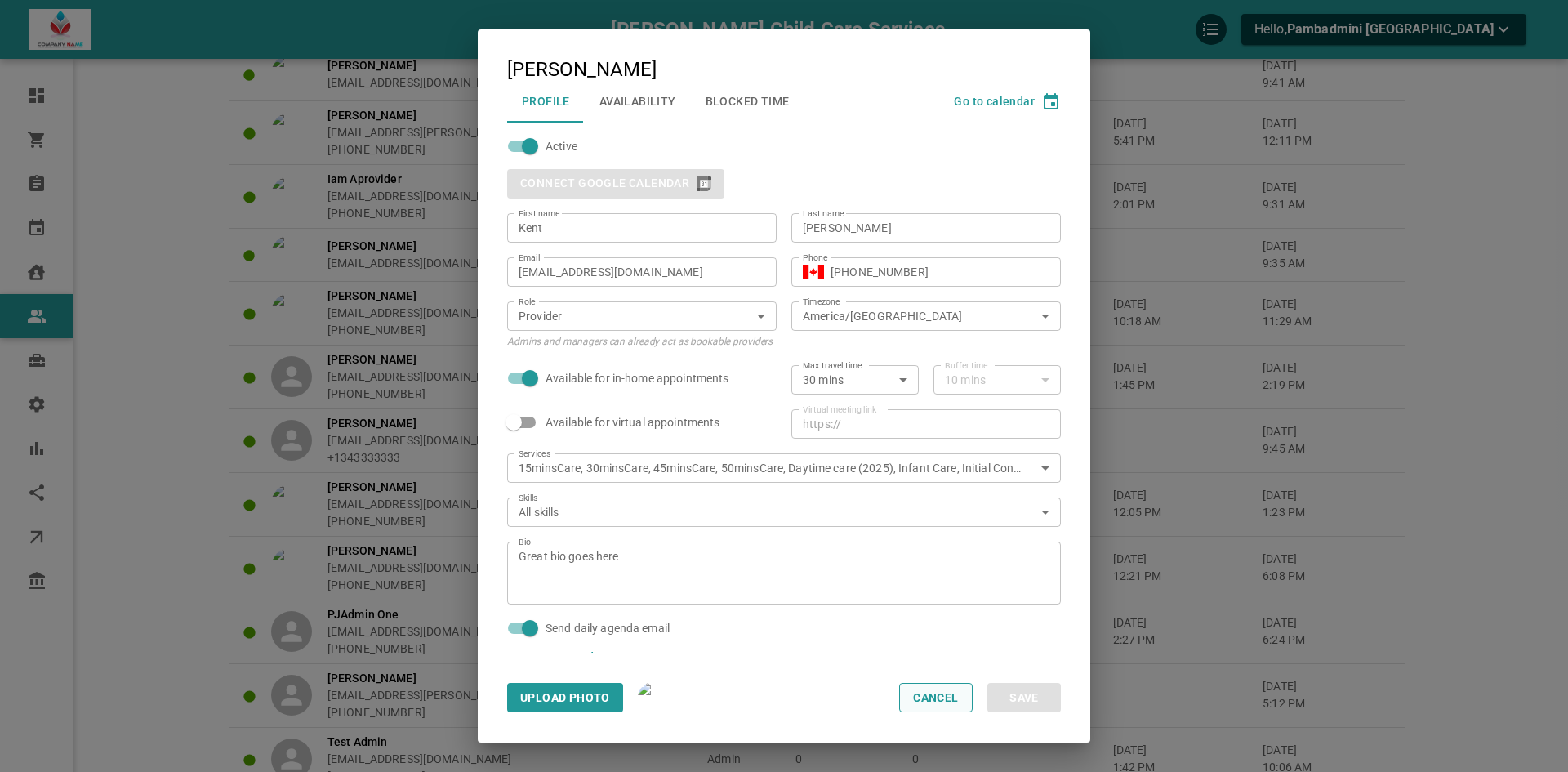
click at [934, 691] on button "Cancel" at bounding box center [936, 697] width 74 height 30
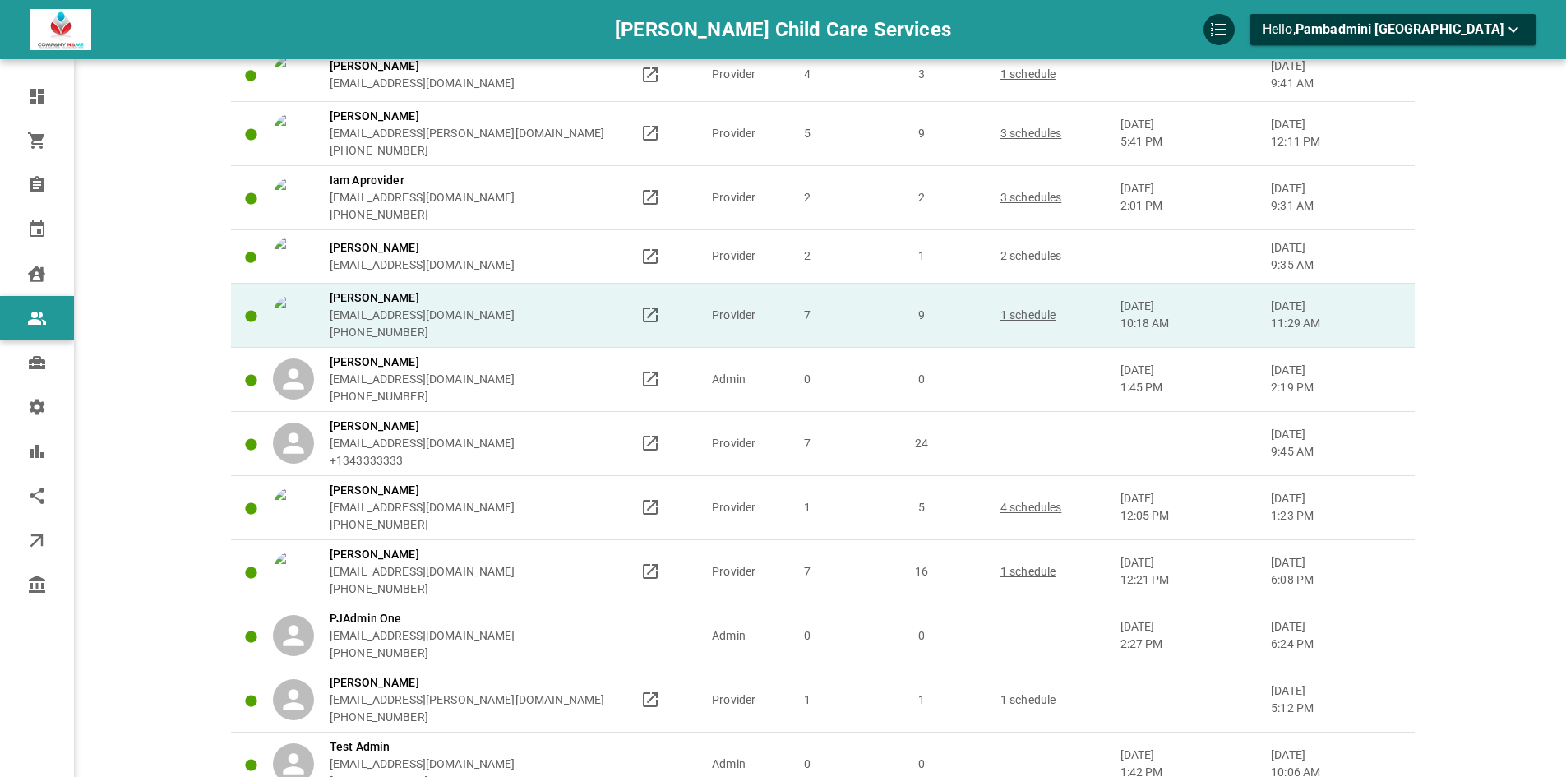
click at [543, 299] on div "[PERSON_NAME] [EMAIL_ADDRESS][DOMAIN_NAME] [PHONE_NUMBER]" at bounding box center [449, 315] width 353 height 52
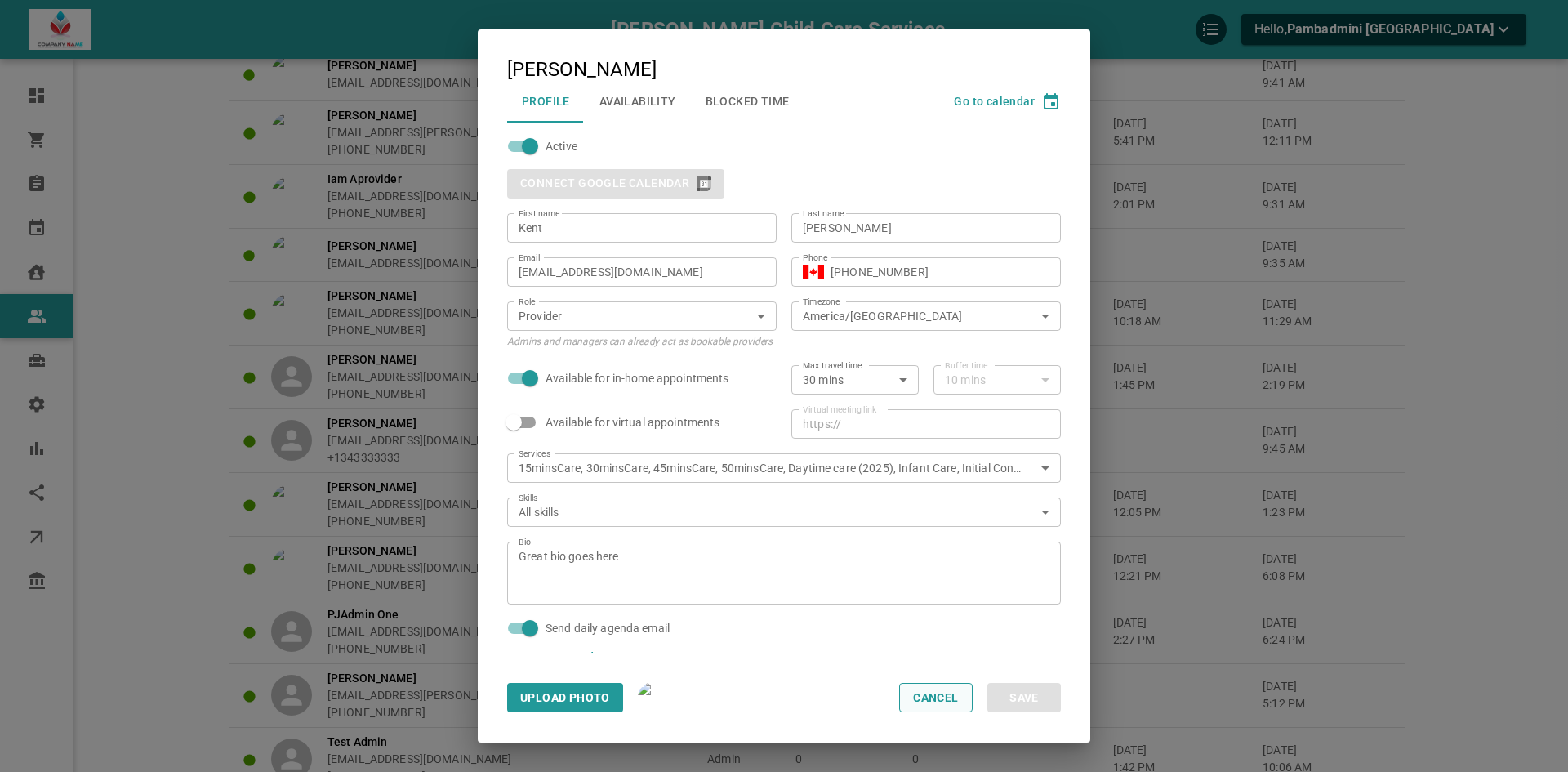
click at [924, 691] on button "Cancel" at bounding box center [936, 697] width 74 height 30
